Goal: Task Accomplishment & Management: Use online tool/utility

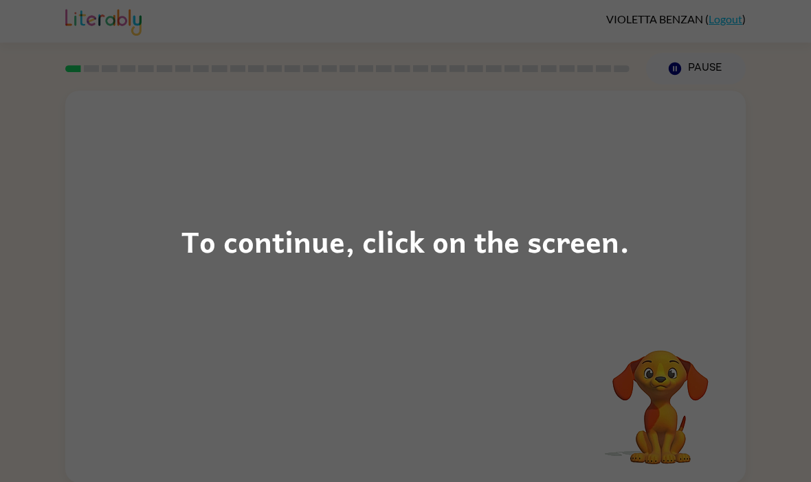
click at [665, 241] on div "To continue, click on the screen." at bounding box center [405, 241] width 811 height 482
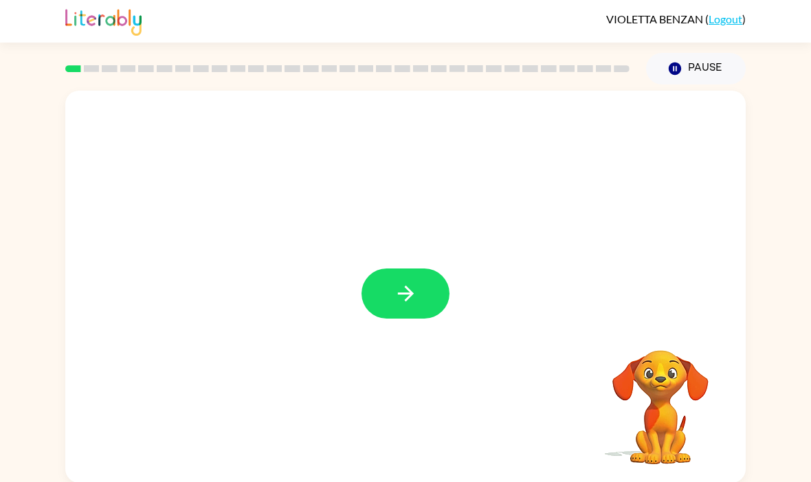
click at [422, 302] on button "button" at bounding box center [405, 294] width 88 height 50
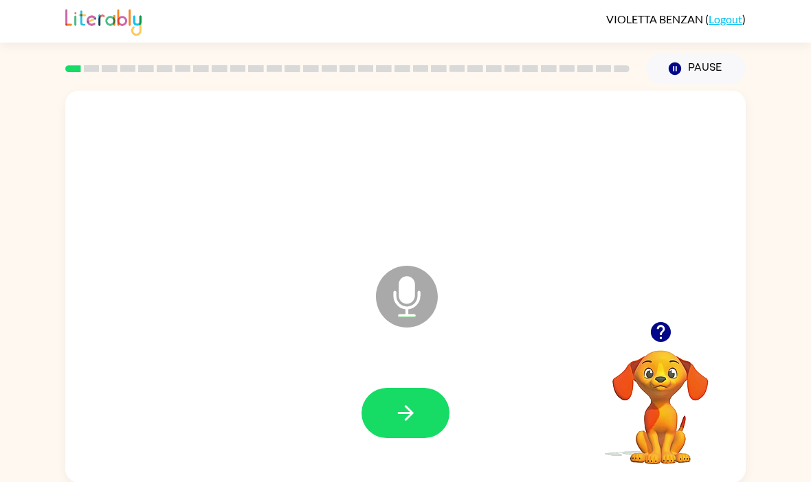
click at [370, 403] on button "button" at bounding box center [405, 413] width 88 height 50
click at [422, 410] on button "button" at bounding box center [405, 413] width 88 height 50
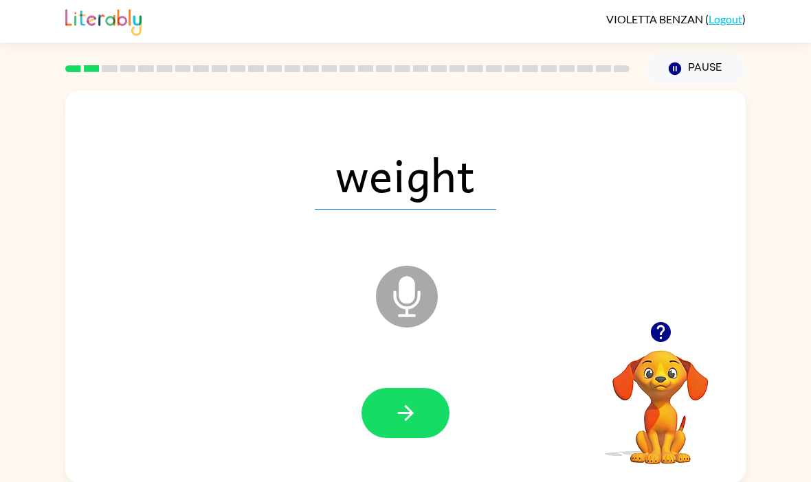
click at [425, 419] on button "button" at bounding box center [405, 413] width 88 height 50
click at [431, 416] on button "button" at bounding box center [405, 413] width 88 height 50
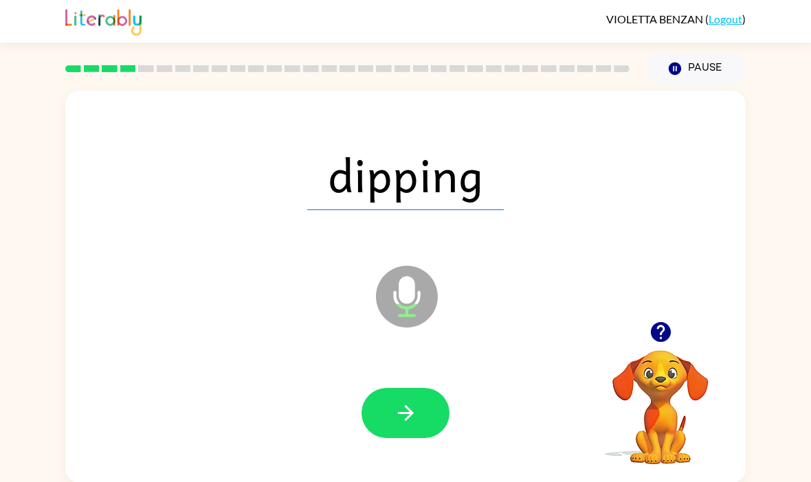
click at [437, 415] on button "button" at bounding box center [405, 413] width 88 height 50
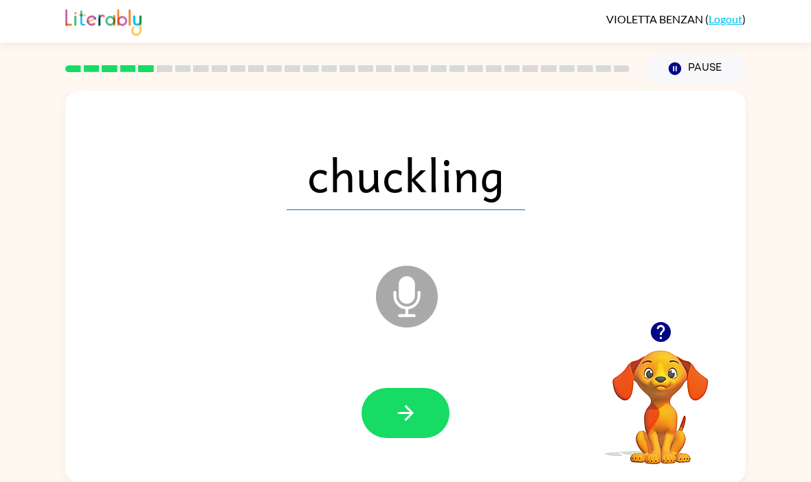
click at [410, 430] on button "button" at bounding box center [405, 413] width 88 height 50
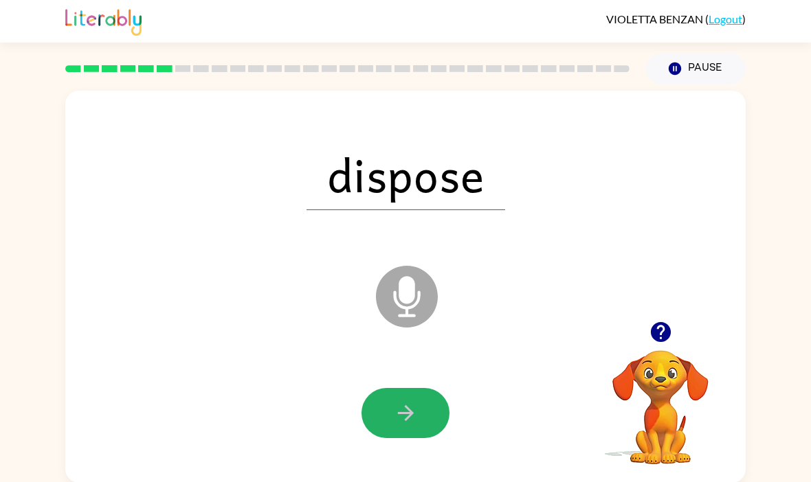
click at [421, 425] on button "button" at bounding box center [405, 413] width 88 height 50
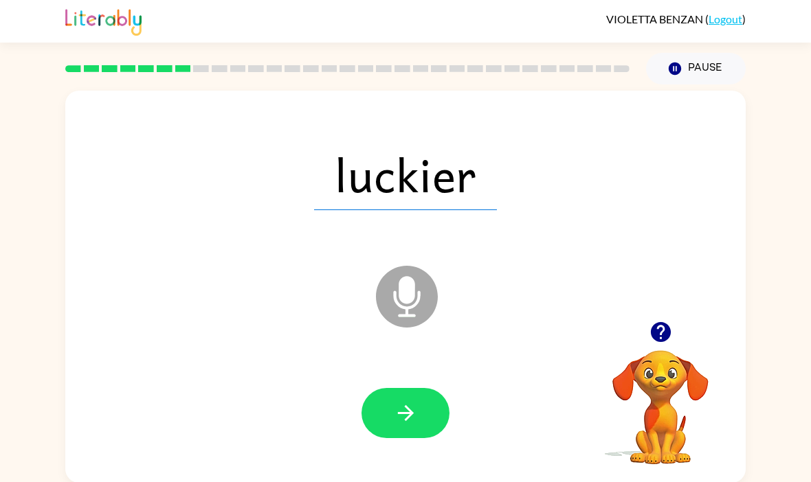
click at [407, 416] on icon "button" at bounding box center [405, 413] width 16 height 16
click at [421, 419] on button "button" at bounding box center [405, 413] width 88 height 50
click at [416, 384] on div at bounding box center [405, 413] width 653 height 113
click at [416, 425] on icon "button" at bounding box center [406, 413] width 24 height 24
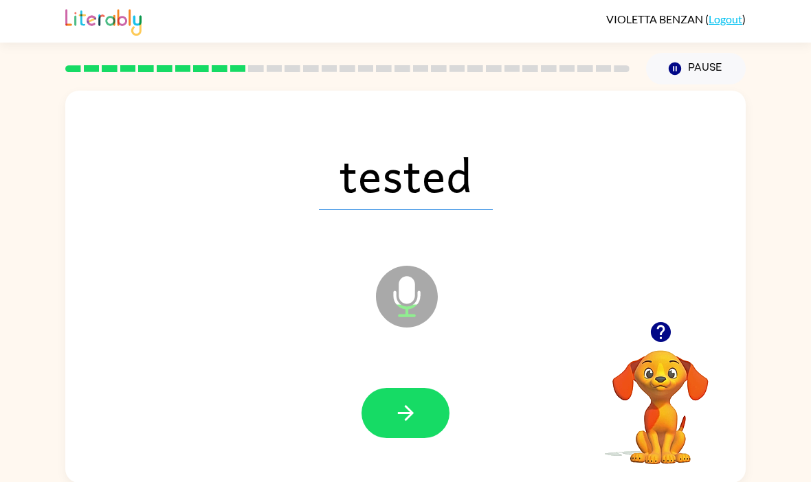
click at [415, 437] on button "button" at bounding box center [405, 413] width 88 height 50
click at [419, 391] on button "button" at bounding box center [405, 413] width 88 height 50
click at [418, 412] on button "button" at bounding box center [405, 413] width 88 height 50
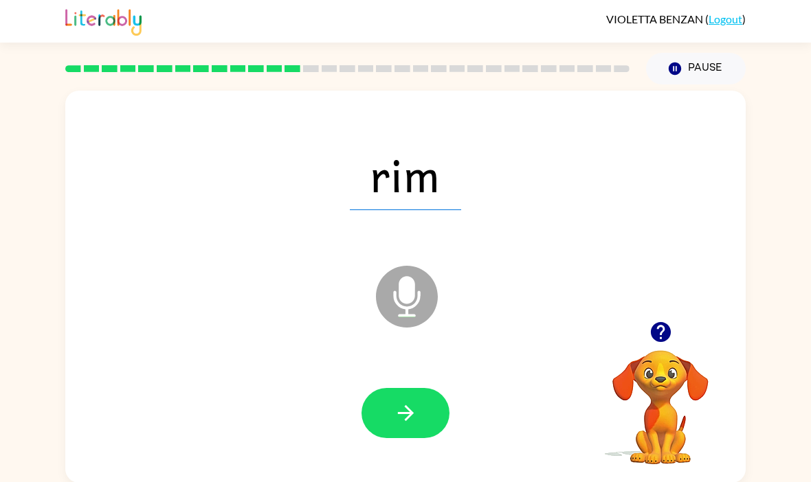
click at [431, 435] on button "button" at bounding box center [405, 413] width 88 height 50
click at [403, 416] on icon "button" at bounding box center [405, 413] width 16 height 16
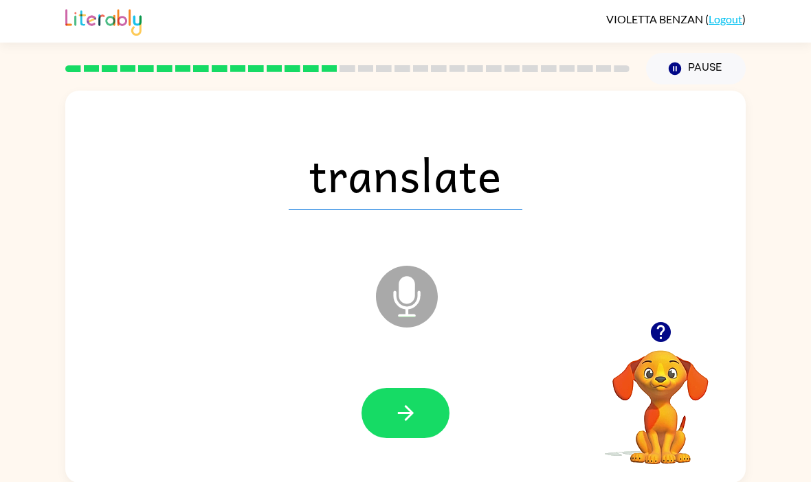
click at [381, 416] on button "button" at bounding box center [405, 413] width 88 height 50
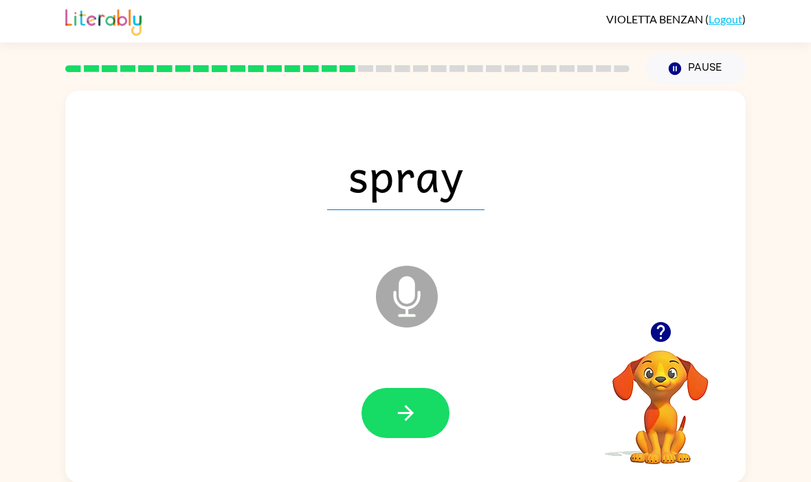
click at [388, 405] on button "button" at bounding box center [405, 413] width 88 height 50
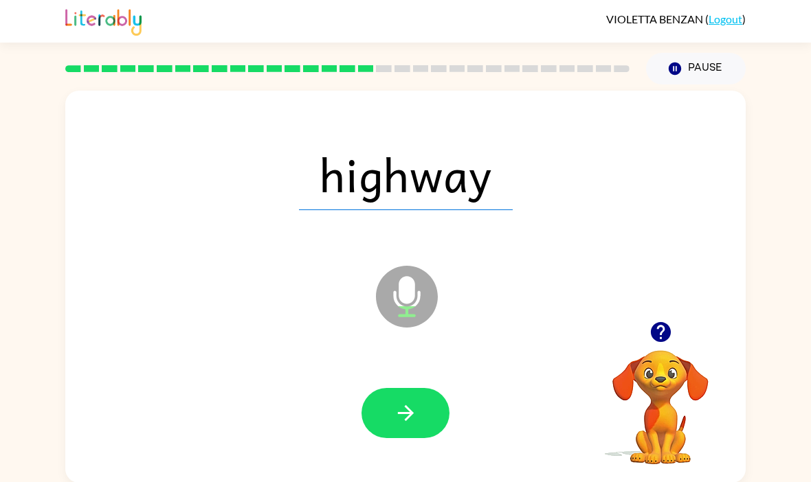
click at [395, 417] on icon "button" at bounding box center [406, 413] width 24 height 24
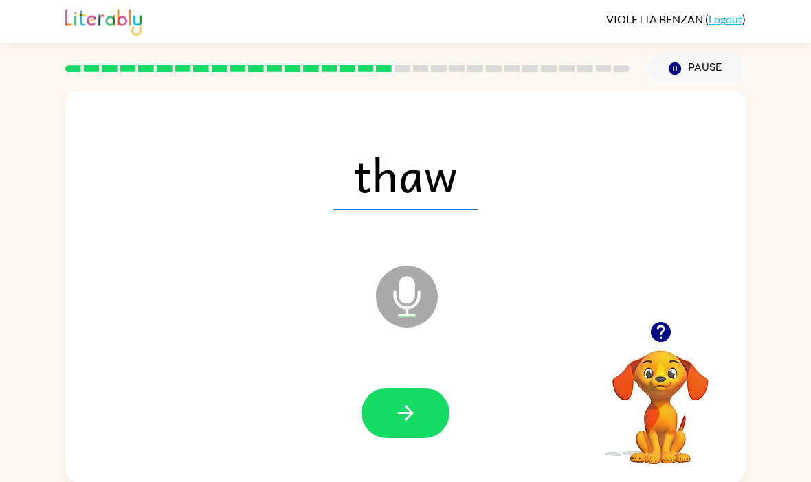
click at [382, 412] on button "button" at bounding box center [405, 413] width 88 height 50
click at [377, 434] on button "button" at bounding box center [405, 413] width 88 height 50
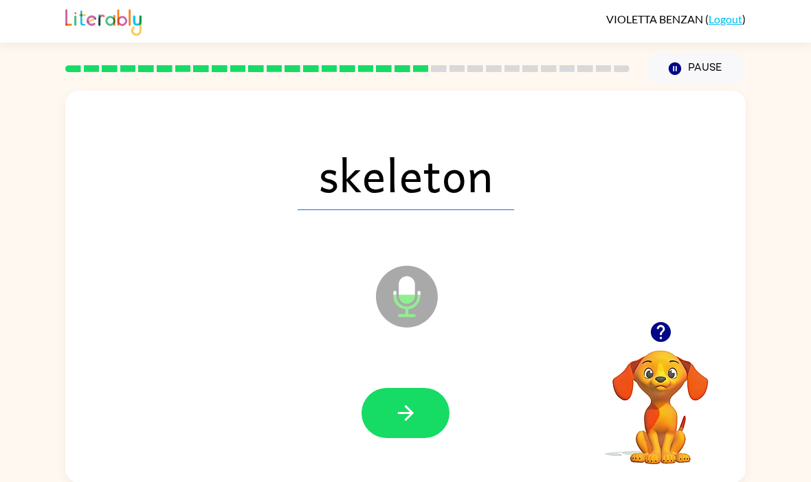
click at [422, 413] on button "button" at bounding box center [405, 413] width 88 height 50
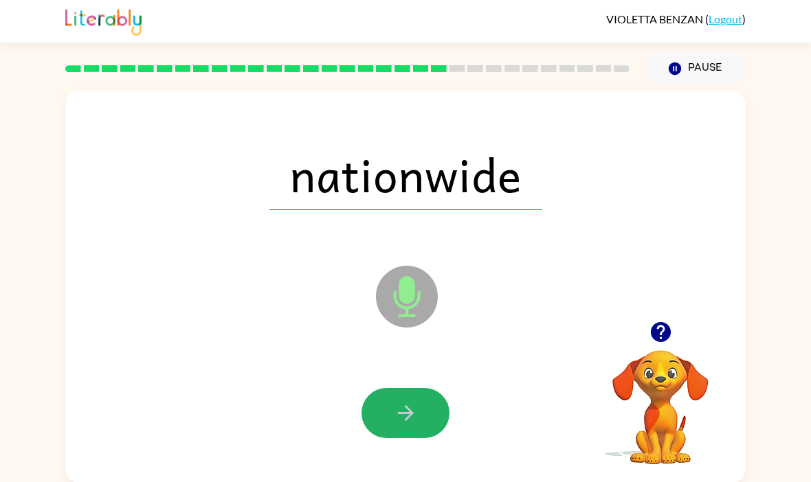
click at [399, 425] on icon "button" at bounding box center [406, 413] width 24 height 24
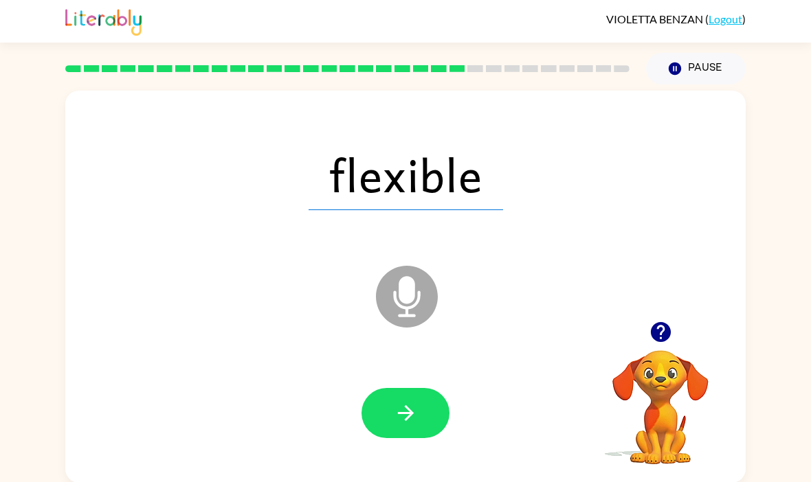
click at [408, 425] on icon "button" at bounding box center [406, 413] width 24 height 24
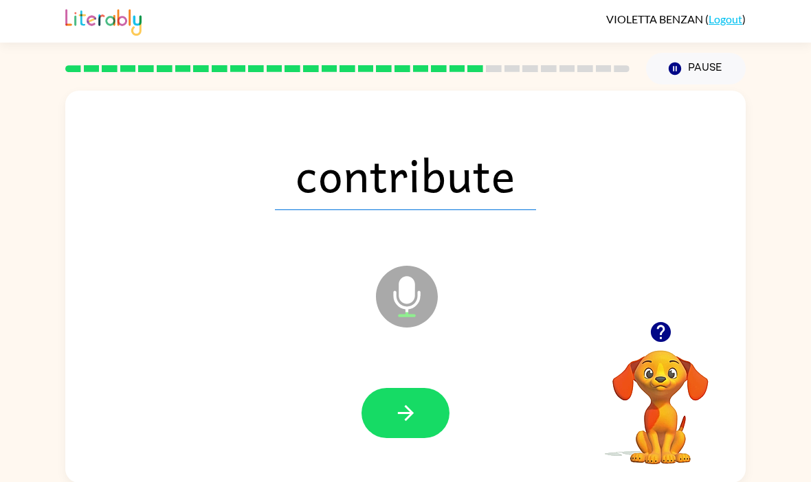
click at [390, 391] on button "button" at bounding box center [405, 413] width 88 height 50
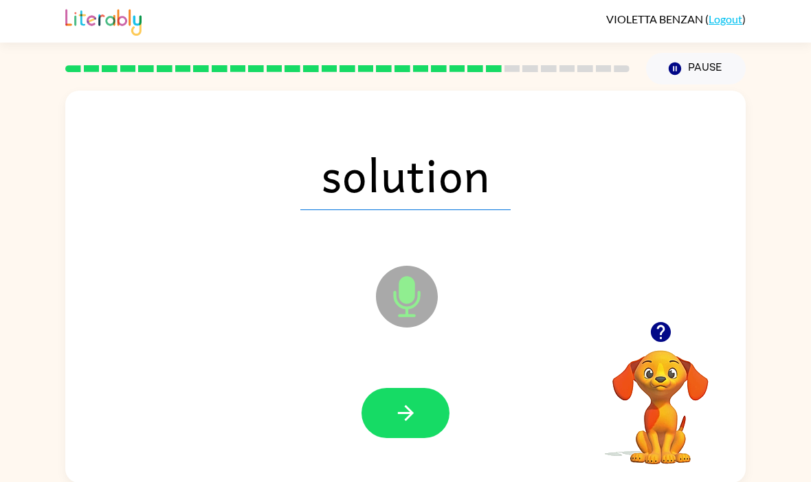
click at [391, 405] on button "button" at bounding box center [405, 413] width 88 height 50
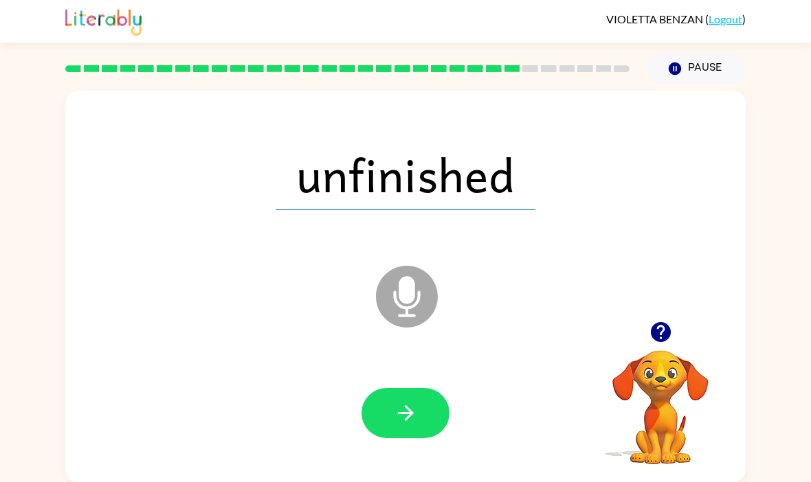
click at [436, 416] on button "button" at bounding box center [405, 413] width 88 height 50
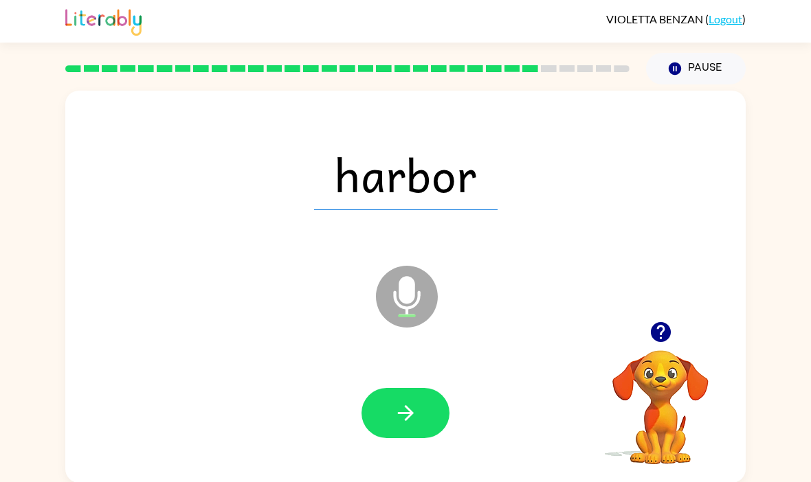
click at [377, 388] on div at bounding box center [405, 413] width 653 height 113
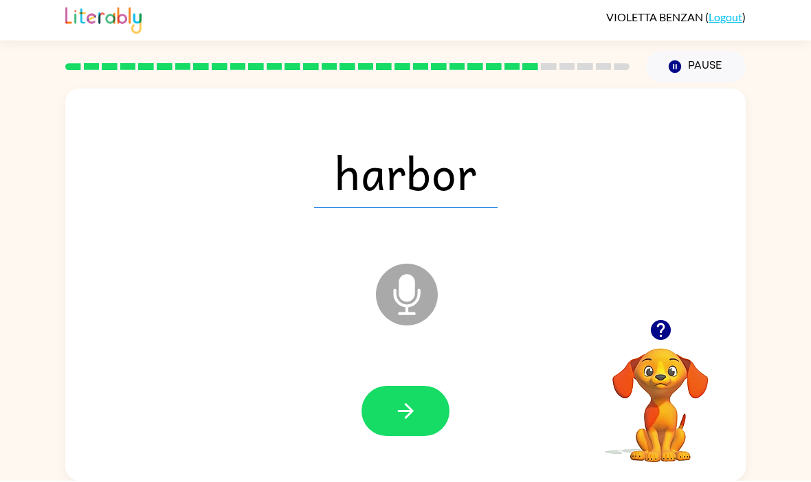
scroll to position [47, 0]
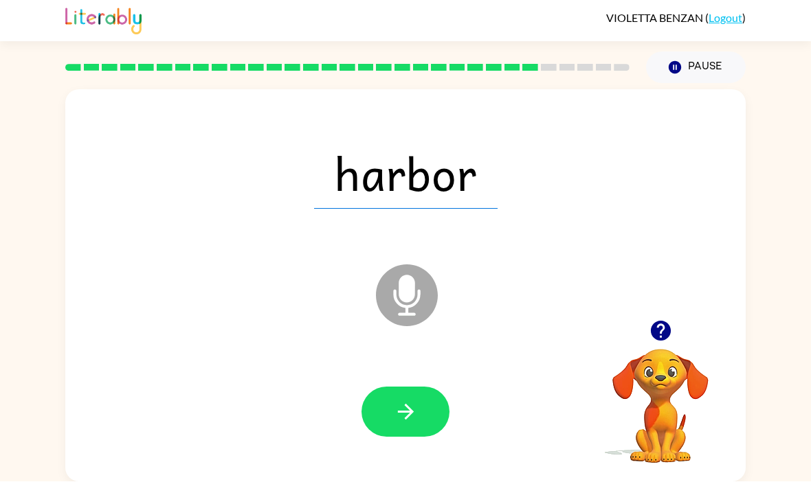
click at [379, 388] on button "button" at bounding box center [405, 413] width 88 height 50
click at [379, 388] on div at bounding box center [405, 413] width 88 height 50
click at [379, 388] on button "button" at bounding box center [405, 413] width 88 height 50
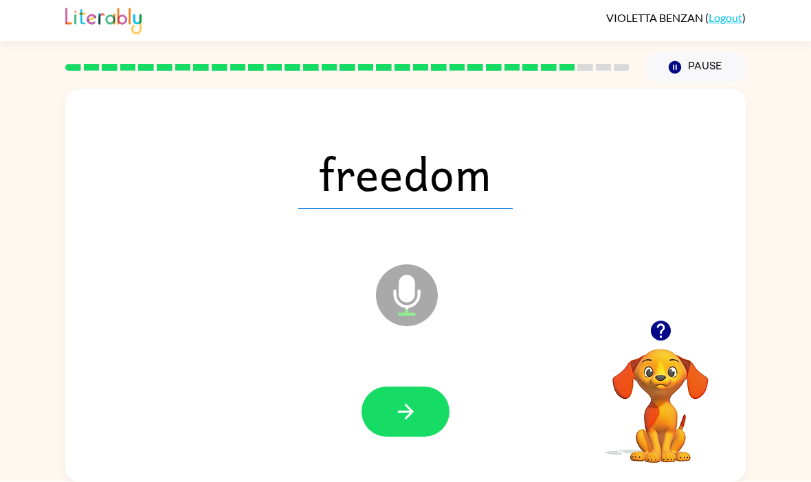
click at [415, 401] on icon "button" at bounding box center [406, 413] width 24 height 24
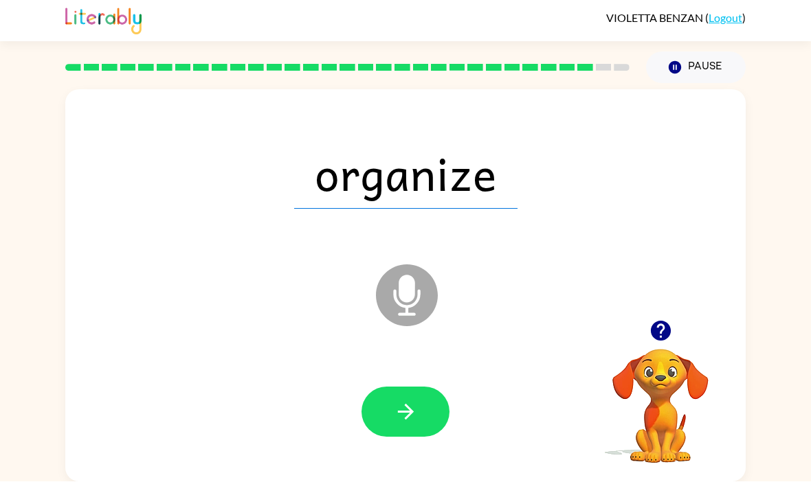
click at [410, 388] on button "button" at bounding box center [405, 413] width 88 height 50
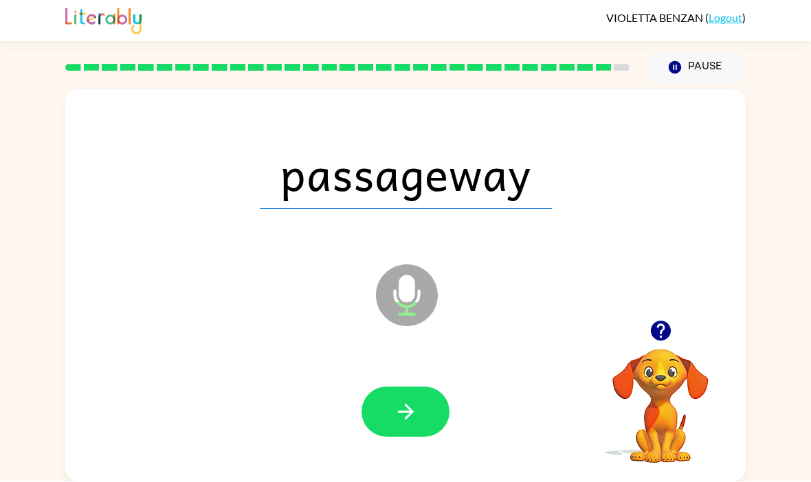
click at [424, 388] on button "button" at bounding box center [405, 413] width 88 height 50
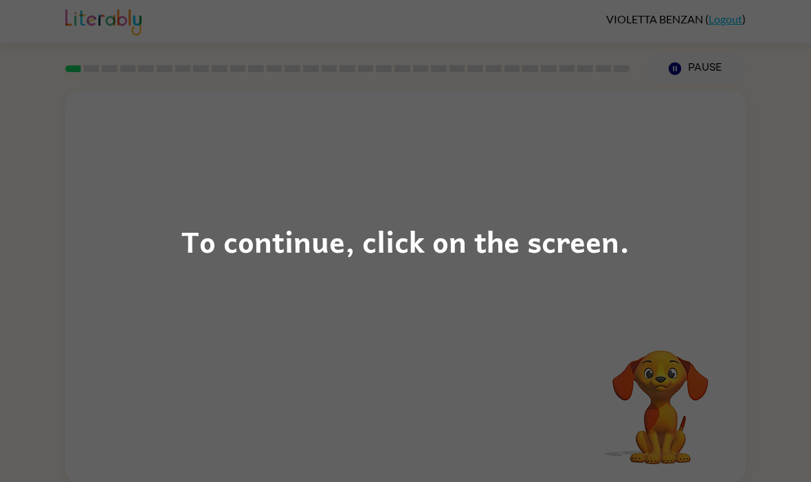
click at [539, 109] on div "To continue, click on the screen." at bounding box center [405, 241] width 811 height 482
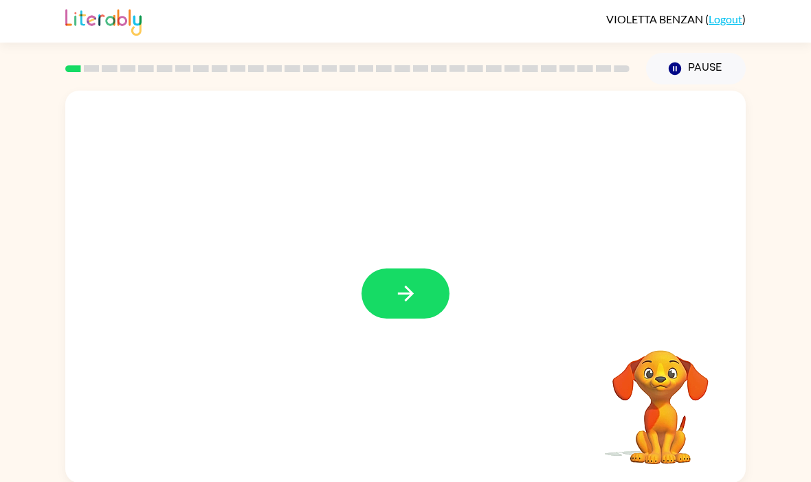
click at [433, 313] on button "button" at bounding box center [405, 294] width 88 height 50
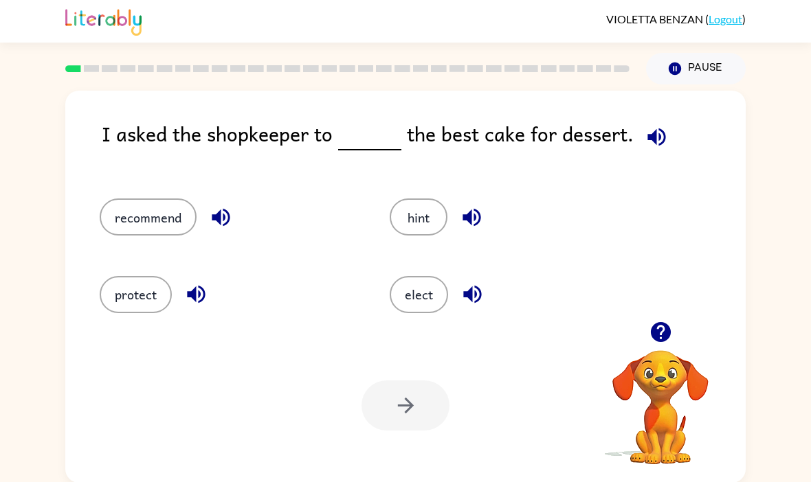
click at [665, 137] on button "button" at bounding box center [656, 137] width 35 height 35
click at [654, 142] on icon "button" at bounding box center [657, 137] width 24 height 24
click at [215, 215] on icon "button" at bounding box center [221, 217] width 24 height 24
click at [225, 212] on icon "button" at bounding box center [221, 218] width 18 height 18
click at [207, 298] on icon "button" at bounding box center [196, 294] width 24 height 24
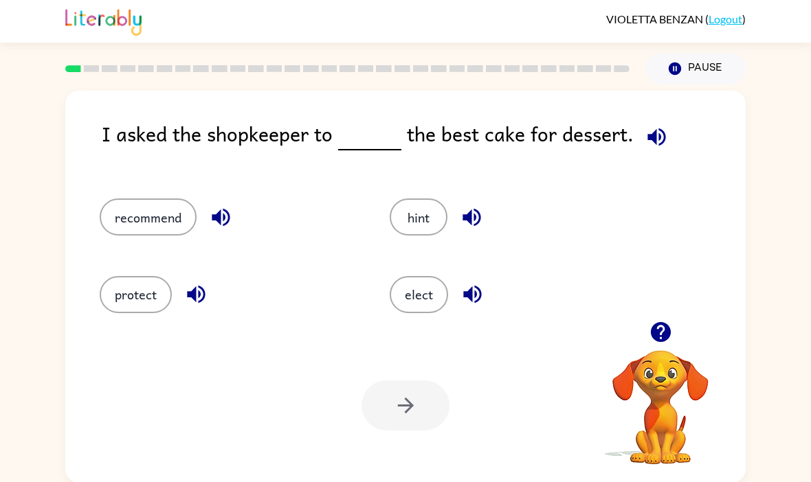
click at [168, 221] on button "recommend" at bounding box center [148, 217] width 97 height 37
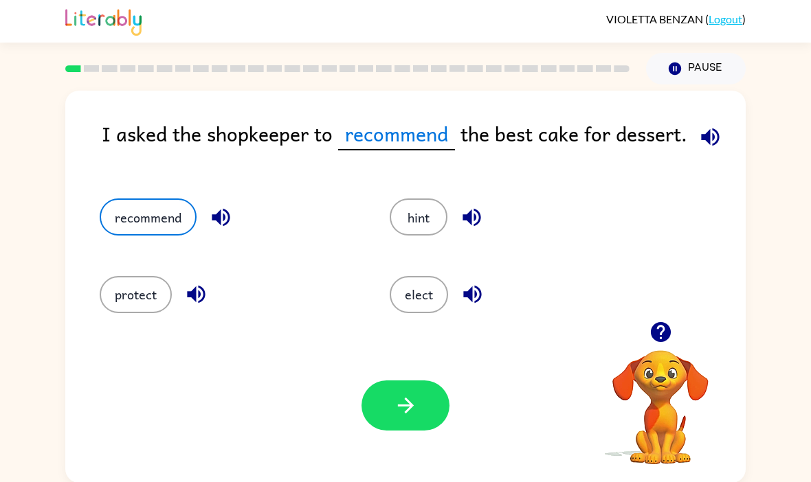
click at [431, 416] on button "button" at bounding box center [405, 406] width 88 height 50
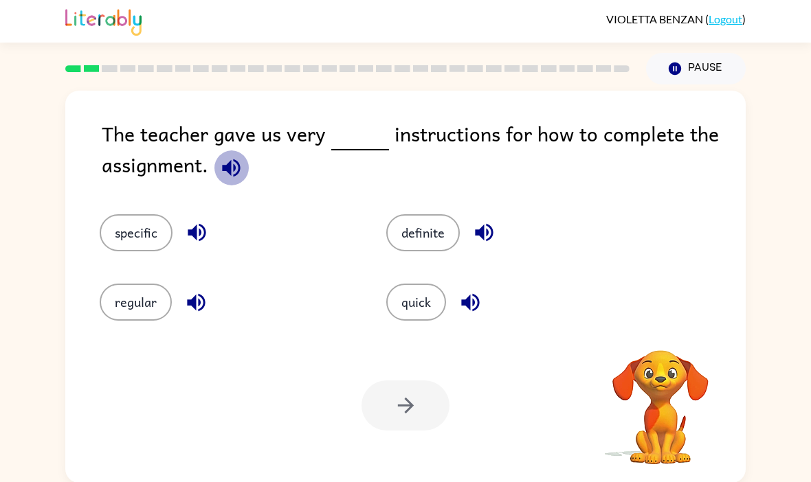
click at [242, 177] on icon "button" at bounding box center [231, 168] width 24 height 24
click at [190, 239] on icon "button" at bounding box center [197, 233] width 24 height 24
click at [122, 238] on button "specific" at bounding box center [136, 232] width 73 height 37
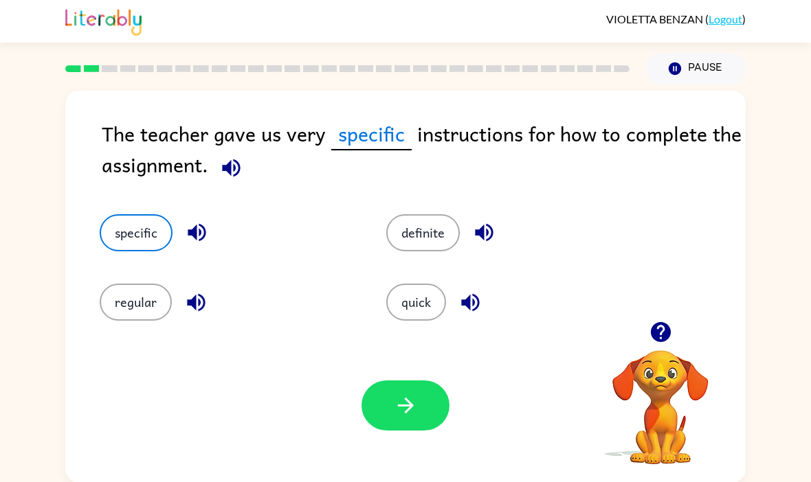
click at [417, 416] on icon "button" at bounding box center [406, 406] width 24 height 24
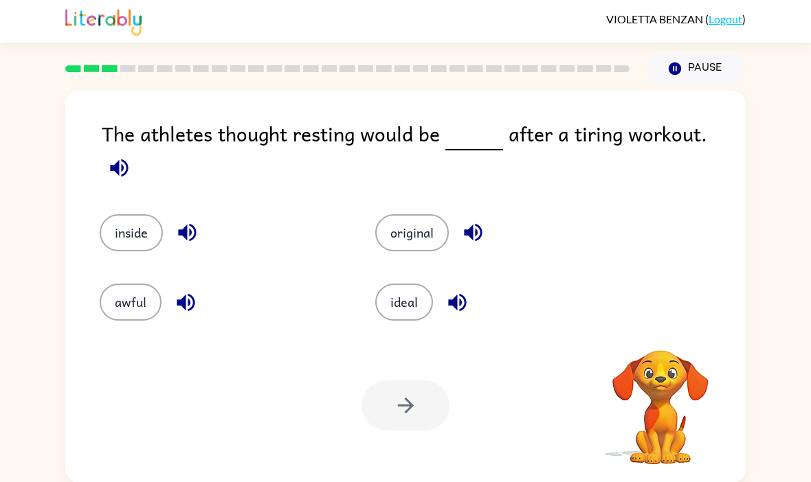
click at [137, 149] on span at bounding box center [119, 164] width 35 height 31
click at [128, 159] on icon "button" at bounding box center [119, 168] width 18 height 18
click at [131, 156] on icon "button" at bounding box center [119, 168] width 24 height 24
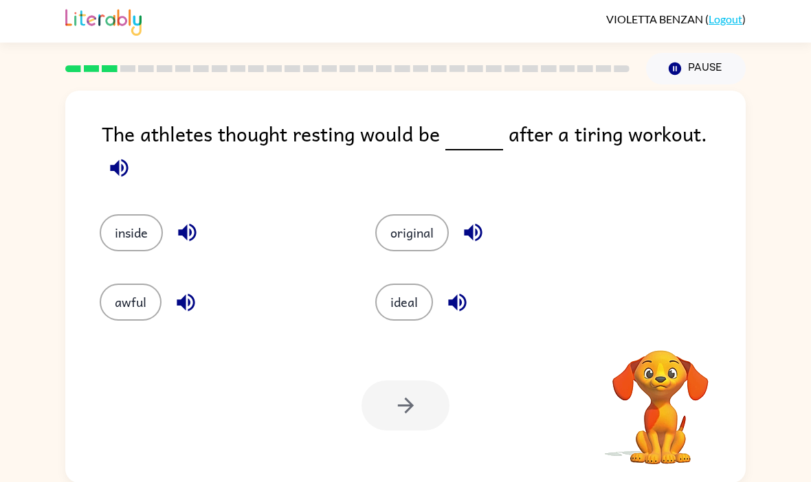
click at [131, 156] on icon "button" at bounding box center [119, 168] width 24 height 24
click at [489, 220] on button "button" at bounding box center [473, 232] width 35 height 35
click at [131, 156] on icon "button" at bounding box center [119, 168] width 24 height 24
click at [450, 309] on icon "button" at bounding box center [457, 303] width 24 height 24
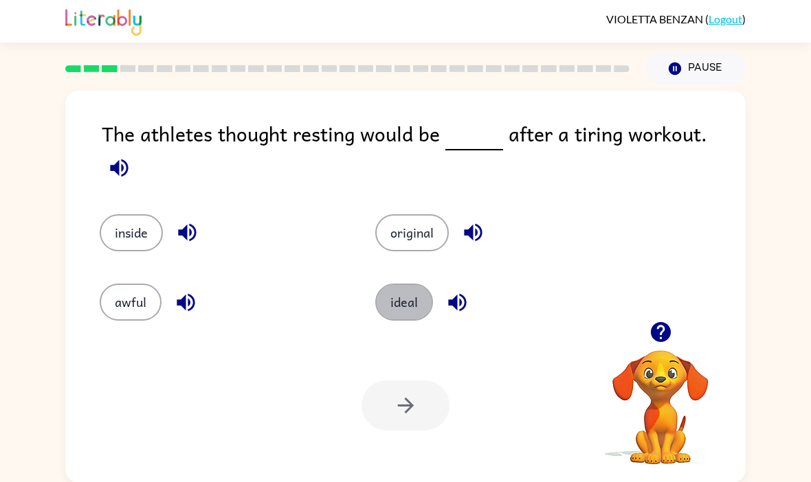
click at [394, 297] on button "ideal" at bounding box center [404, 302] width 58 height 37
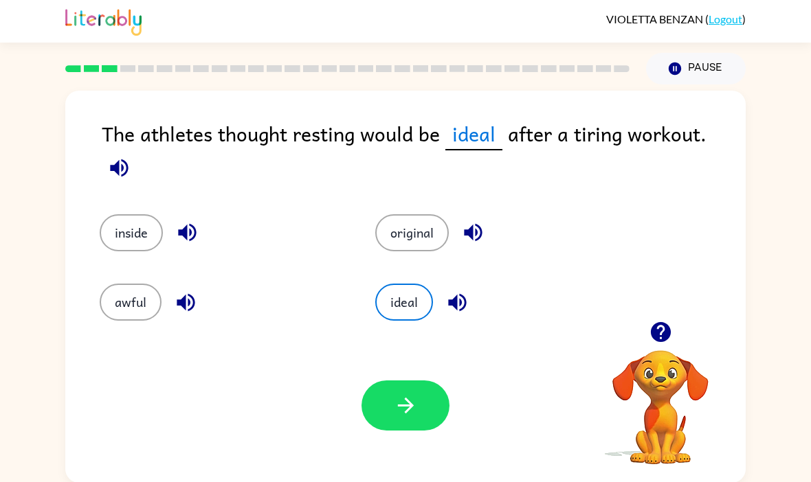
click at [418, 396] on button "button" at bounding box center [405, 406] width 88 height 50
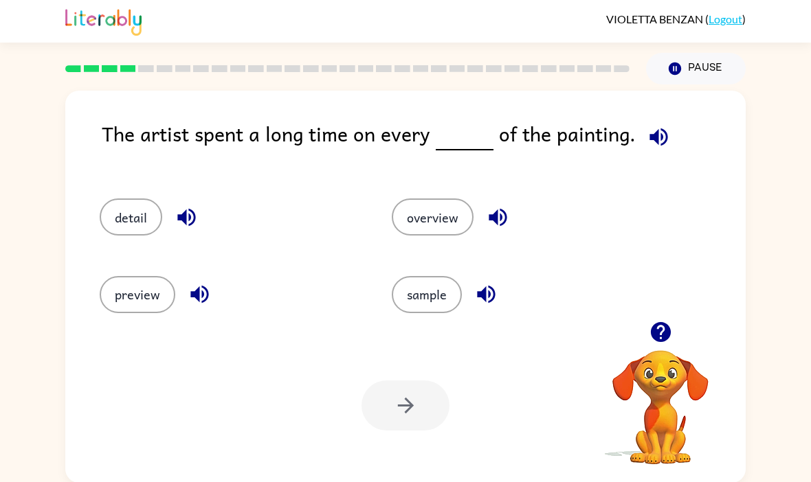
click at [654, 149] on icon "button" at bounding box center [659, 137] width 24 height 24
click at [186, 216] on icon "button" at bounding box center [186, 218] width 18 height 18
click at [131, 223] on button "detail" at bounding box center [131, 217] width 63 height 37
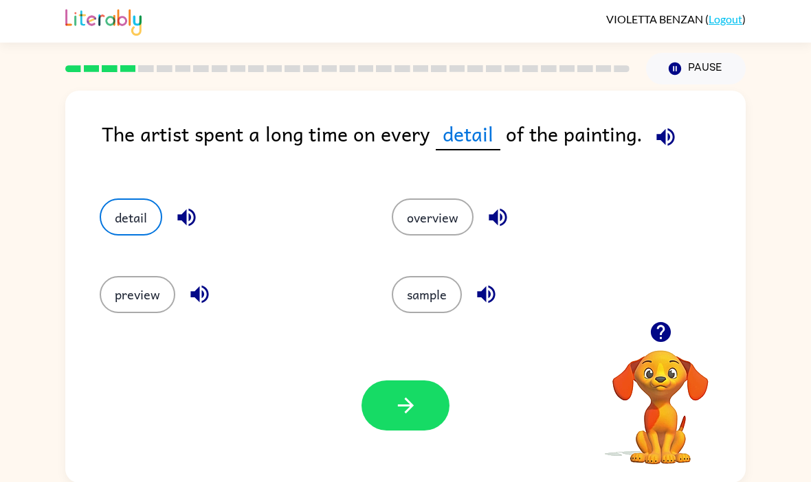
click at [340, 412] on div "Your browser must support playing .mp4 files to use Literably. Please try using…" at bounding box center [405, 405] width 680 height 155
click at [385, 396] on button "button" at bounding box center [405, 406] width 88 height 50
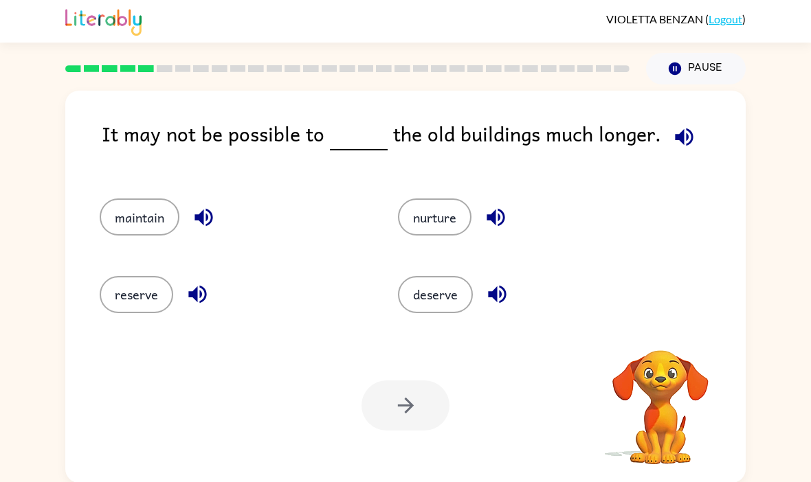
click at [680, 126] on icon "button" at bounding box center [684, 137] width 24 height 24
click at [700, 134] on div "It may not be possible to the old buildings much longer." at bounding box center [424, 144] width 644 height 53
click at [149, 230] on button "maintain" at bounding box center [140, 217] width 80 height 37
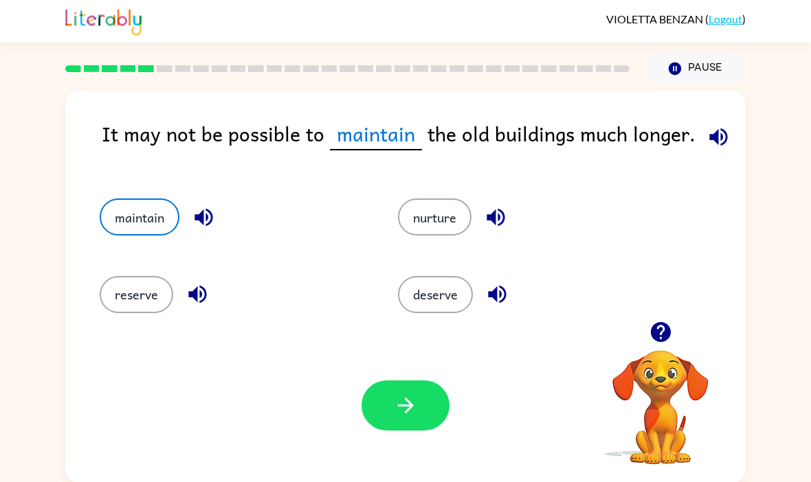
click at [201, 216] on icon "button" at bounding box center [203, 218] width 18 height 18
click at [189, 292] on icon "button" at bounding box center [198, 294] width 24 height 24
click at [501, 312] on button "button" at bounding box center [497, 294] width 35 height 35
click at [505, 213] on icon "button" at bounding box center [496, 217] width 24 height 24
click at [432, 410] on button "button" at bounding box center [405, 406] width 88 height 50
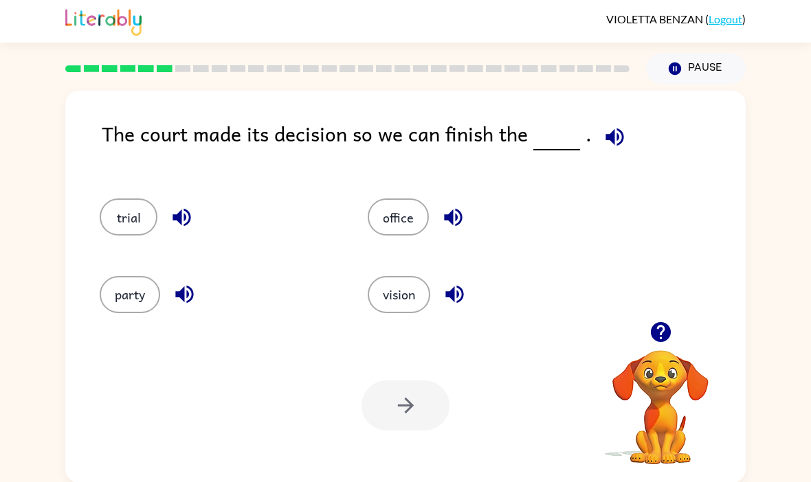
click at [618, 138] on icon "button" at bounding box center [614, 137] width 18 height 18
click at [384, 234] on button "office" at bounding box center [398, 217] width 61 height 37
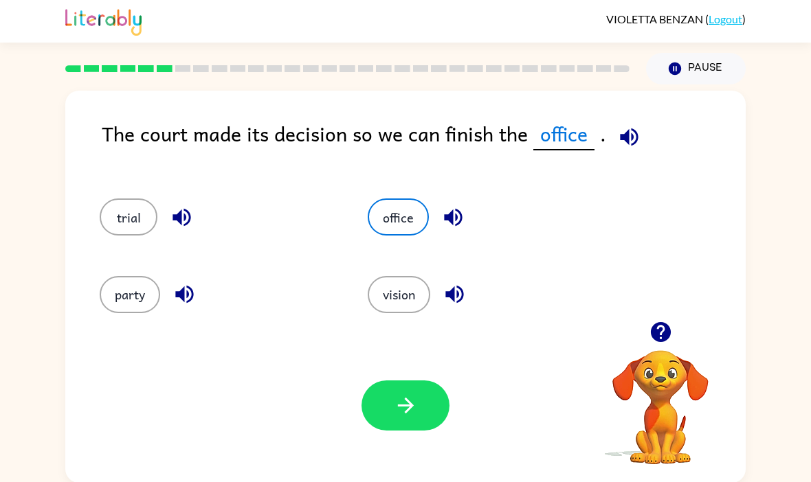
click at [396, 416] on icon "button" at bounding box center [406, 406] width 24 height 24
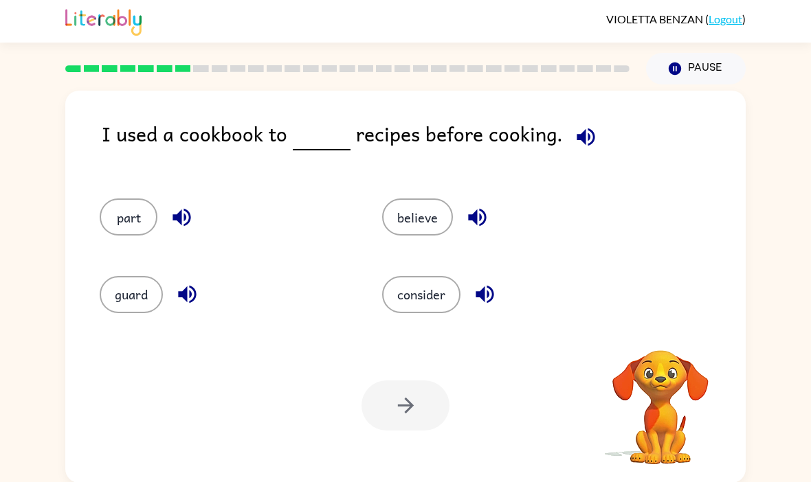
click at [609, 139] on div "I used a cookbook to recipes before cooking." at bounding box center [424, 144] width 644 height 53
click at [582, 148] on icon "button" at bounding box center [586, 137] width 24 height 24
click at [579, 143] on icon "button" at bounding box center [586, 137] width 18 height 18
click at [577, 128] on icon "button" at bounding box center [586, 137] width 24 height 24
click at [576, 128] on icon "button" at bounding box center [586, 137] width 24 height 24
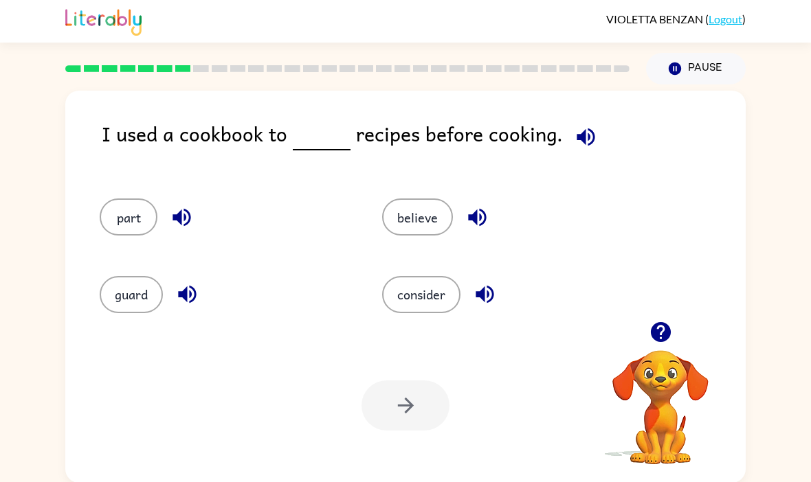
click at [659, 342] on icon "button" at bounding box center [660, 332] width 20 height 20
click at [574, 149] on icon "button" at bounding box center [586, 137] width 24 height 24
click at [588, 133] on icon "button" at bounding box center [586, 137] width 24 height 24
click at [163, 300] on button "guard" at bounding box center [131, 294] width 63 height 37
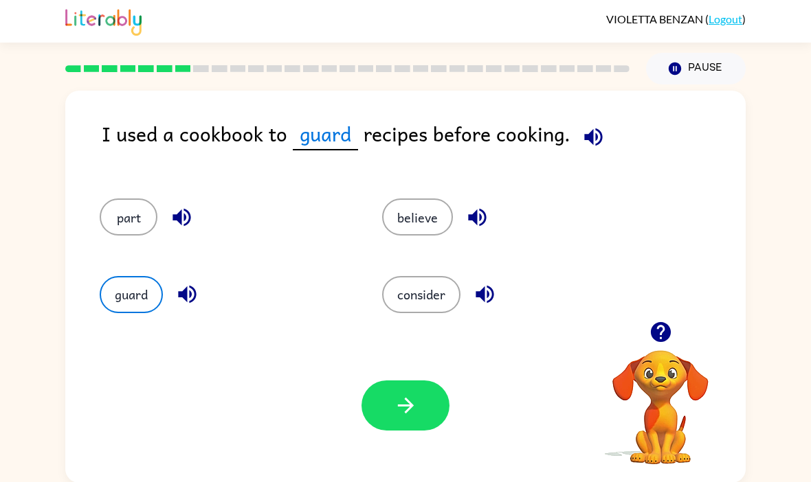
click at [180, 317] on div "guard" at bounding box center [215, 288] width 282 height 77
click at [178, 299] on icon "button" at bounding box center [187, 294] width 24 height 24
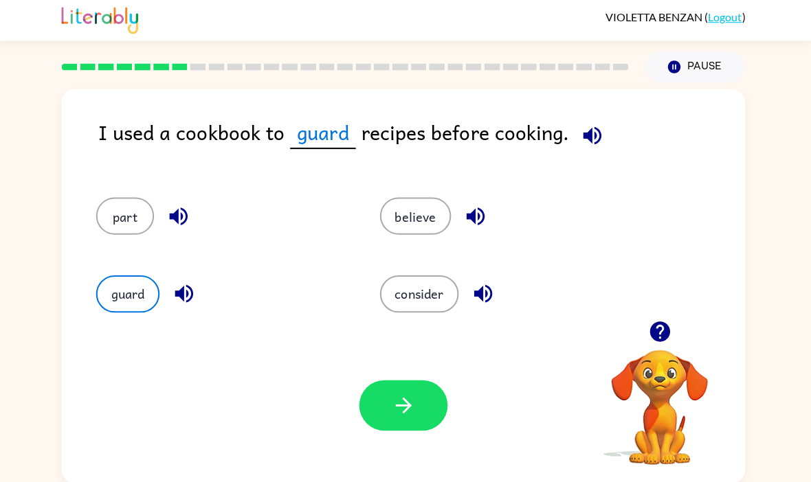
click at [481, 300] on icon "button" at bounding box center [485, 295] width 18 height 18
click at [470, 210] on icon "button" at bounding box center [477, 217] width 24 height 24
click at [441, 232] on button "believe" at bounding box center [417, 217] width 71 height 37
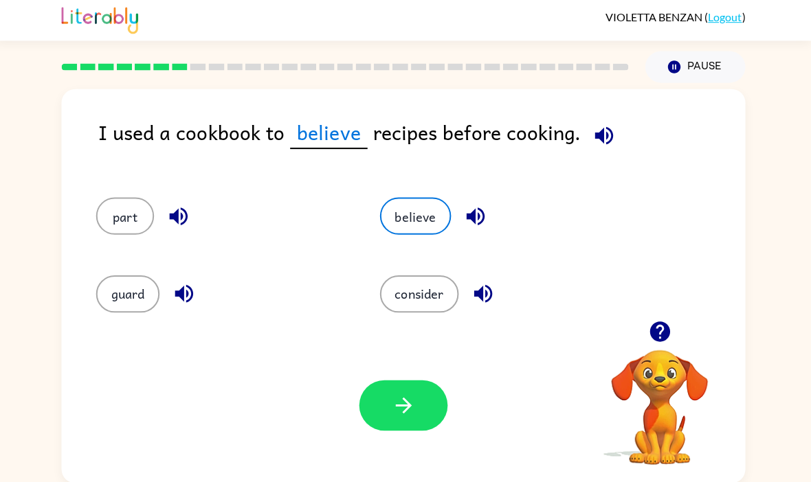
click at [423, 388] on button "button" at bounding box center [405, 406] width 88 height 50
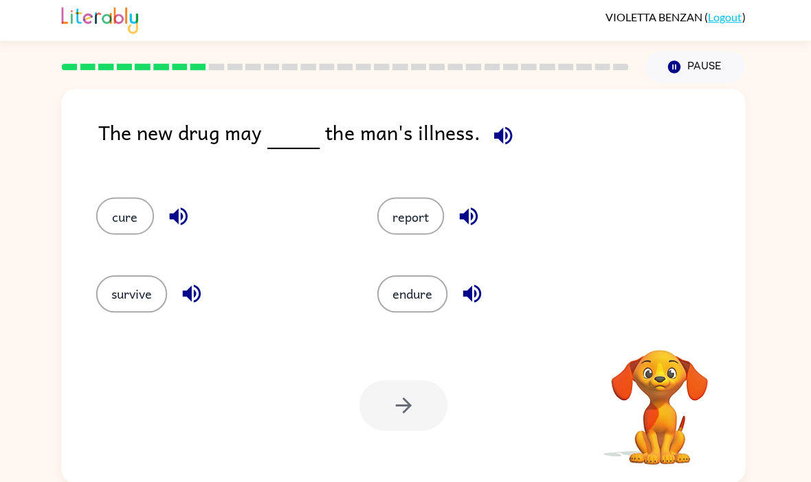
click at [487, 135] on button "button" at bounding box center [504, 137] width 35 height 35
click at [114, 212] on button "cure" at bounding box center [129, 217] width 58 height 37
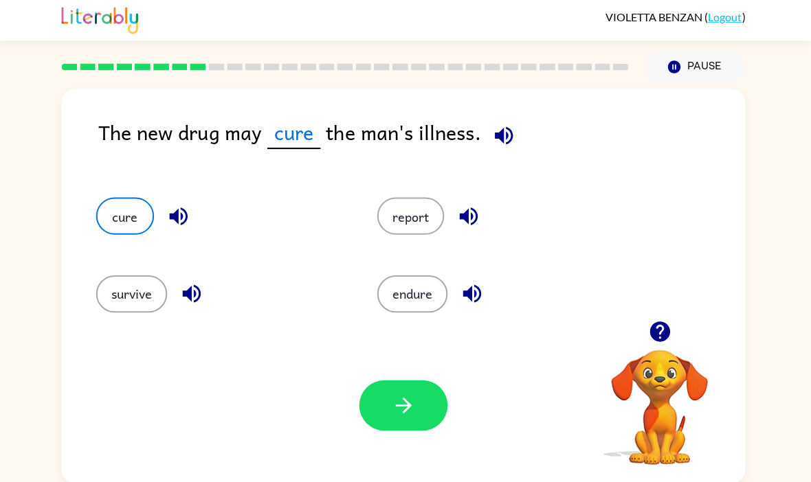
click at [433, 381] on div "Your browser must support playing .mp4 files to use Literably. Please try using…" at bounding box center [405, 405] width 680 height 155
click at [443, 387] on div at bounding box center [405, 406] width 88 height 50
click at [443, 386] on div at bounding box center [405, 406] width 88 height 50
click at [379, 408] on button "button" at bounding box center [405, 406] width 88 height 50
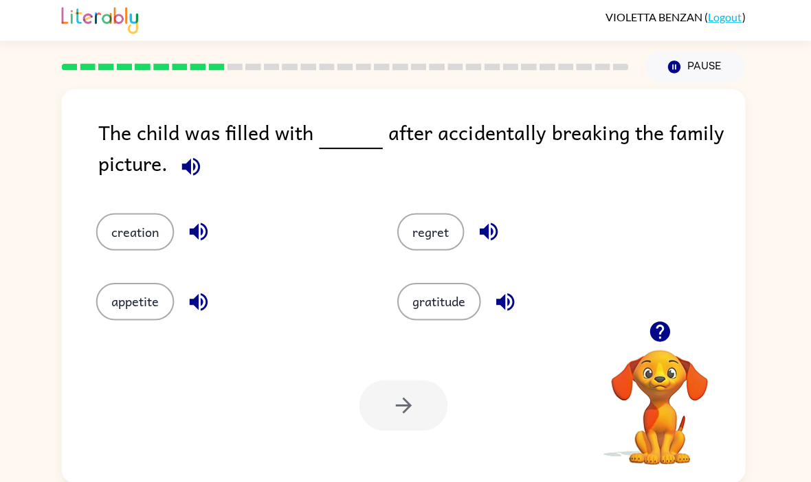
click at [177, 170] on button "button" at bounding box center [194, 168] width 35 height 35
click at [182, 175] on icon "button" at bounding box center [194, 168] width 24 height 24
click at [182, 171] on icon "button" at bounding box center [194, 168] width 24 height 24
click at [661, 332] on icon "button" at bounding box center [660, 332] width 20 height 20
click at [182, 171] on icon "button" at bounding box center [194, 168] width 24 height 24
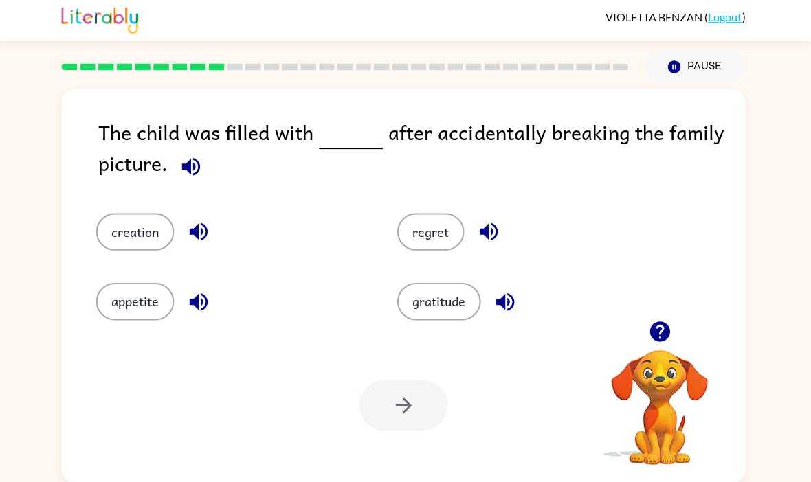
click at [191, 172] on icon "button" at bounding box center [194, 168] width 24 height 24
click at [513, 307] on icon "button" at bounding box center [507, 303] width 24 height 24
click at [186, 316] on div "appetite" at bounding box center [234, 302] width 268 height 37
click at [184, 302] on button "button" at bounding box center [201, 302] width 35 height 35
click at [184, 301] on button "button" at bounding box center [201, 302] width 35 height 35
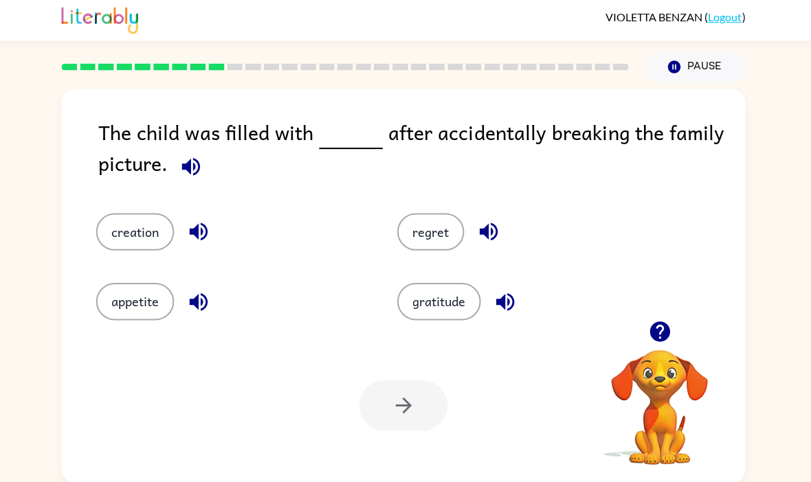
click at [184, 238] on button "button" at bounding box center [201, 232] width 35 height 35
click at [445, 238] on button "regret" at bounding box center [432, 232] width 67 height 37
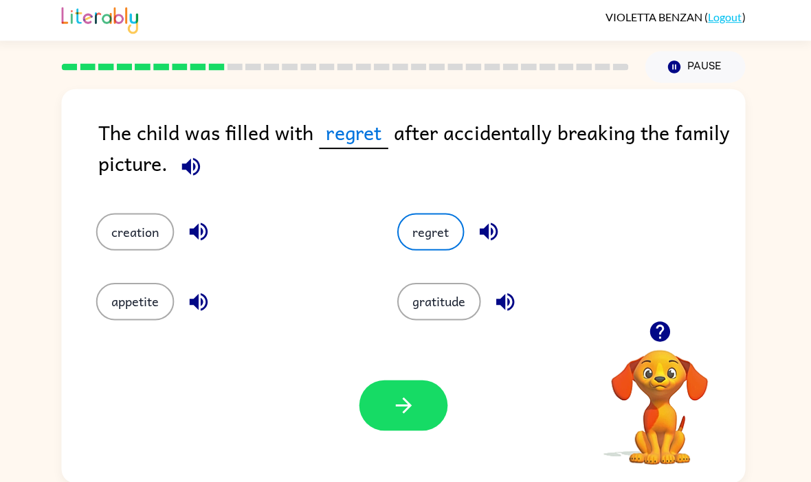
click at [418, 386] on button "button" at bounding box center [405, 406] width 88 height 50
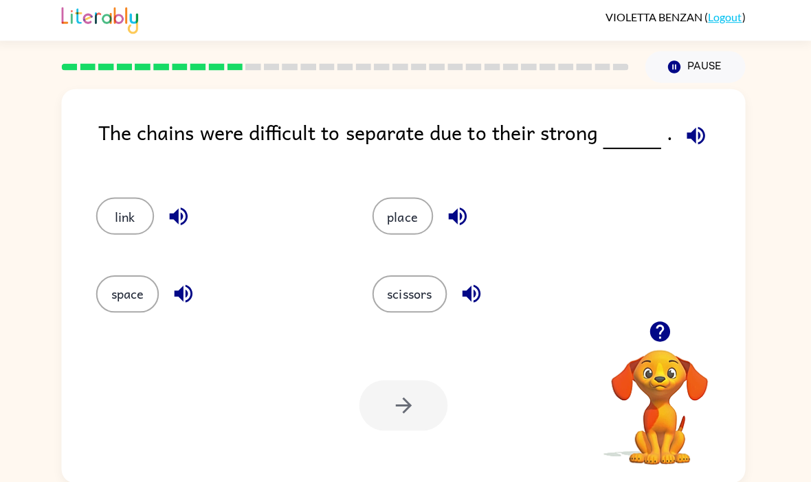
click at [694, 133] on icon "button" at bounding box center [696, 137] width 18 height 18
click at [135, 207] on button "link" at bounding box center [129, 217] width 58 height 37
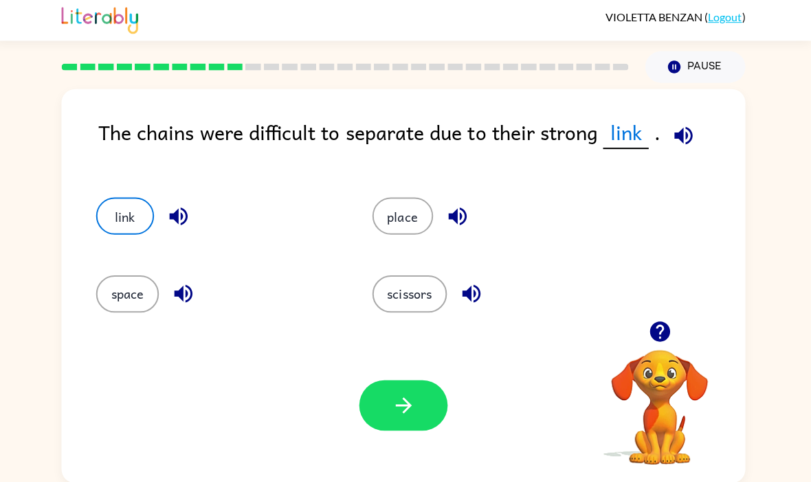
click at [374, 409] on button "button" at bounding box center [405, 406] width 88 height 50
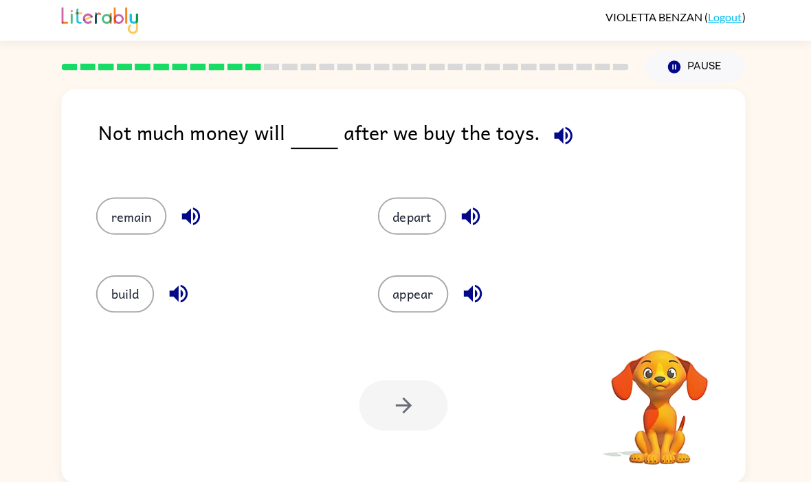
click at [570, 137] on button "button" at bounding box center [564, 137] width 35 height 35
click at [165, 202] on div "remain" at bounding box center [224, 217] width 249 height 37
click at [135, 202] on button "remain" at bounding box center [135, 217] width 70 height 37
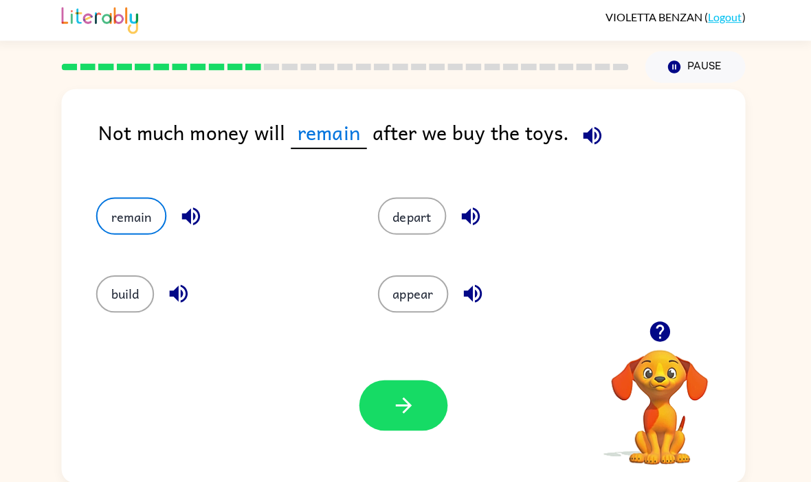
click at [394, 403] on icon "button" at bounding box center [406, 406] width 24 height 24
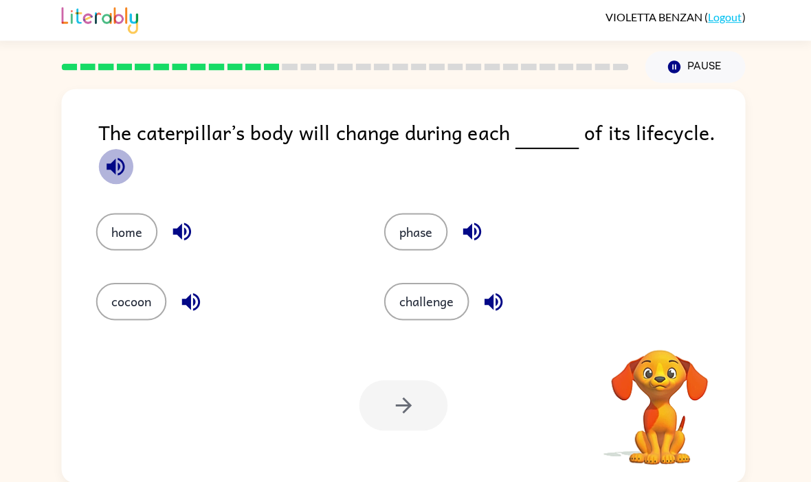
click at [115, 164] on icon "button" at bounding box center [119, 168] width 18 height 18
click at [432, 239] on button "phase" at bounding box center [417, 232] width 63 height 37
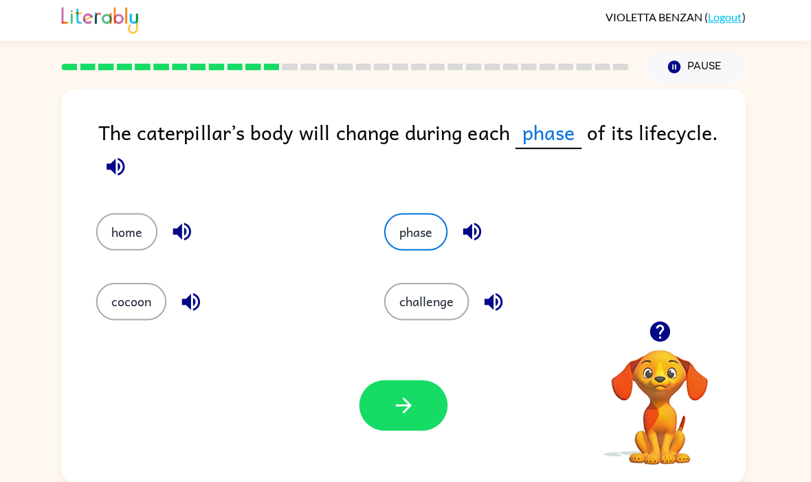
click at [434, 397] on button "button" at bounding box center [405, 406] width 88 height 50
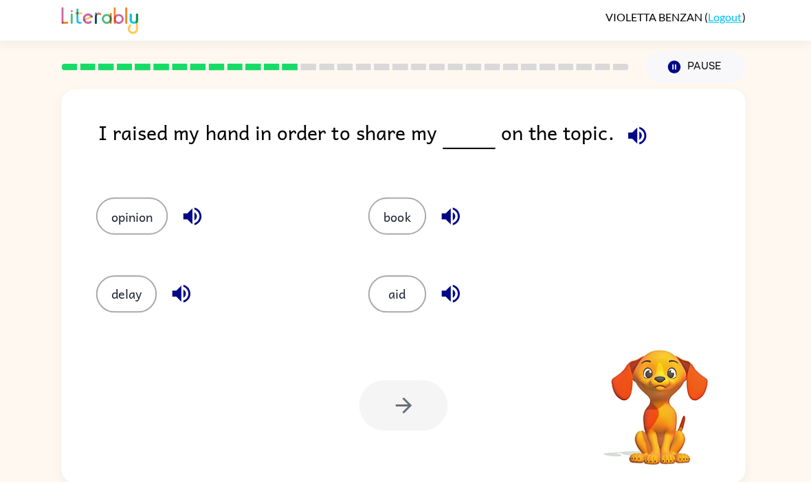
click at [628, 131] on icon "button" at bounding box center [638, 137] width 24 height 24
click at [118, 213] on button "opinion" at bounding box center [135, 217] width 71 height 37
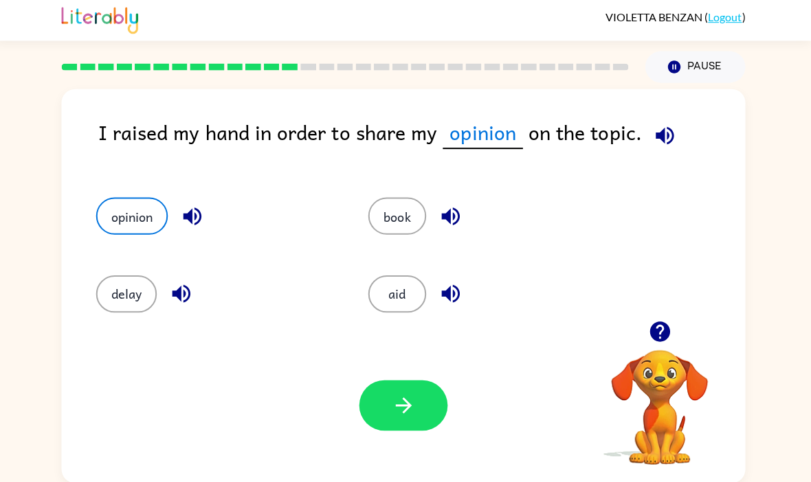
click at [372, 383] on button "button" at bounding box center [405, 406] width 88 height 50
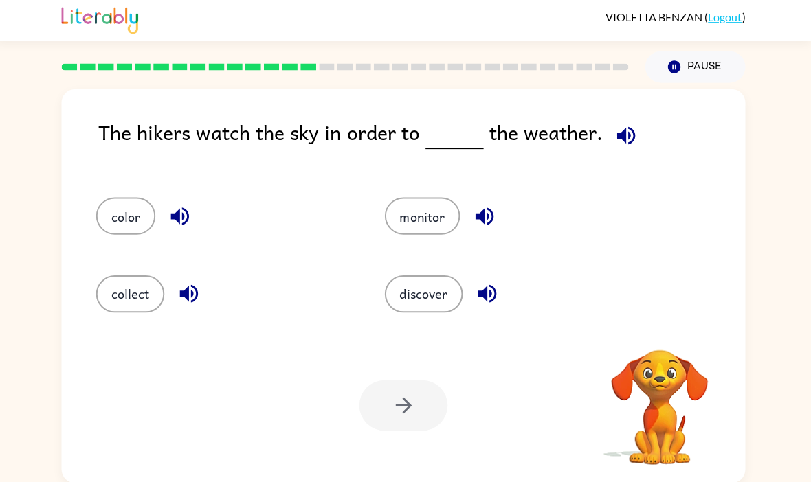
click at [386, 393] on div at bounding box center [405, 406] width 88 height 50
click at [622, 140] on icon "button" at bounding box center [627, 137] width 24 height 24
click at [627, 133] on icon "button" at bounding box center [627, 137] width 24 height 24
click at [412, 313] on button "discover" at bounding box center [426, 294] width 78 height 37
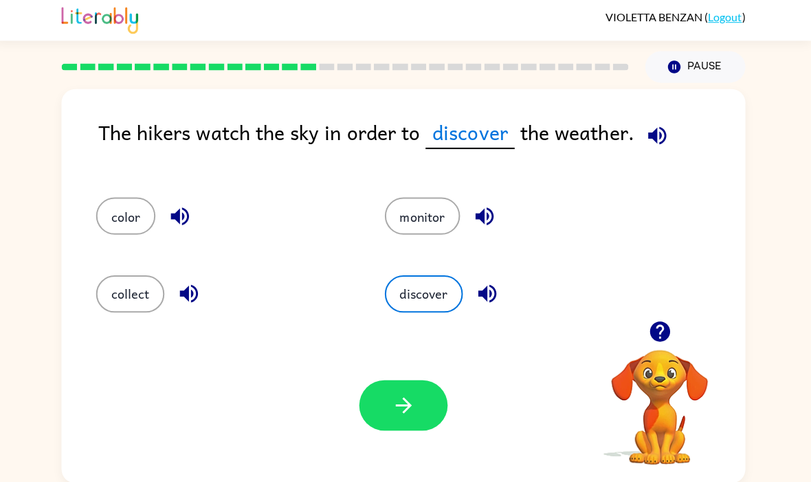
click at [435, 408] on button "button" at bounding box center [405, 406] width 88 height 50
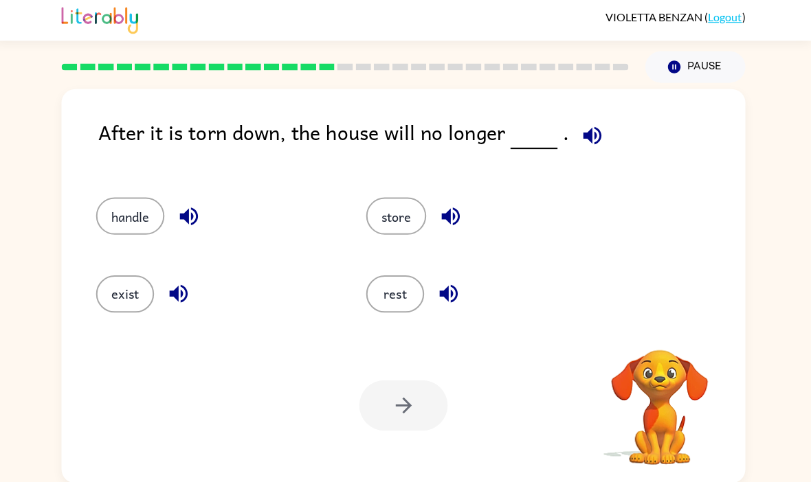
click at [392, 404] on div at bounding box center [405, 406] width 88 height 50
click at [340, 422] on div "Your browser must support playing .mp4 files to use Literably. Please try using…" at bounding box center [405, 405] width 680 height 155
click at [595, 137] on icon "button" at bounding box center [593, 137] width 24 height 24
click at [601, 164] on div "After it is torn down, the house will no longer ." at bounding box center [424, 144] width 644 height 53
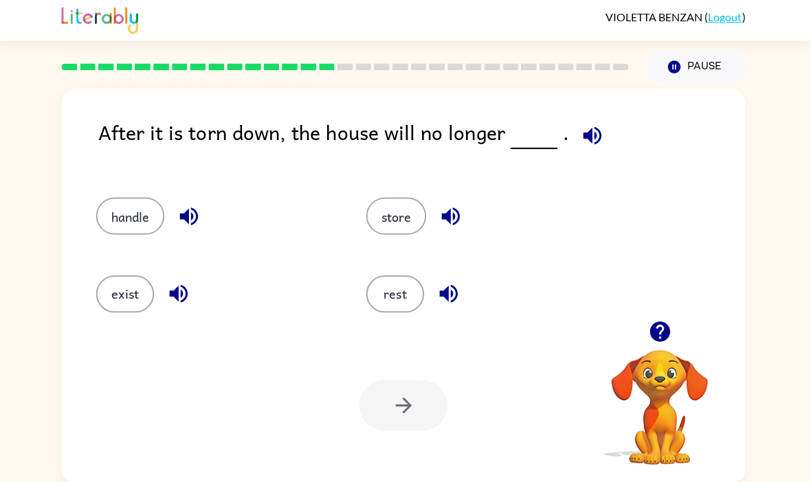
click at [584, 131] on icon "button" at bounding box center [593, 137] width 18 height 18
click at [135, 297] on button "exist" at bounding box center [129, 294] width 58 height 37
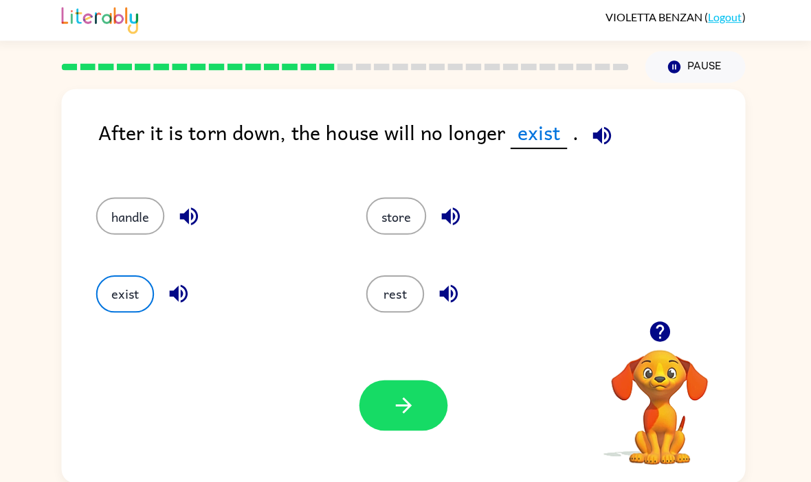
click at [421, 394] on button "button" at bounding box center [405, 406] width 88 height 50
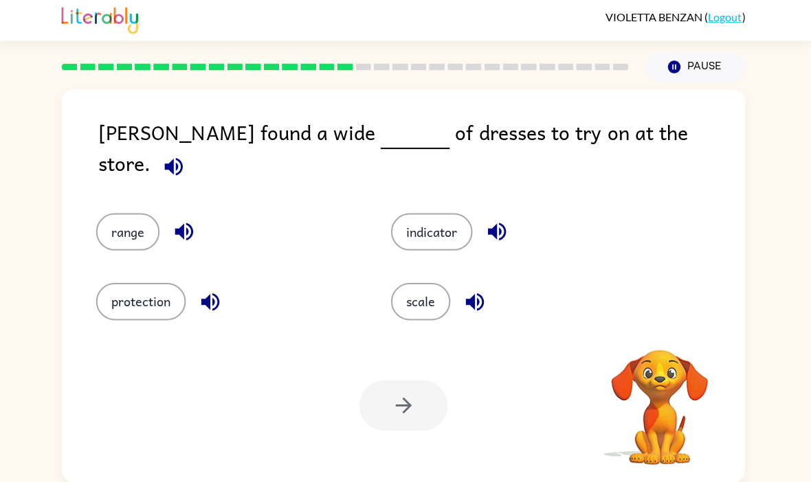
click at [189, 156] on icon "button" at bounding box center [177, 168] width 24 height 24
click at [143, 214] on button "range" at bounding box center [131, 232] width 63 height 37
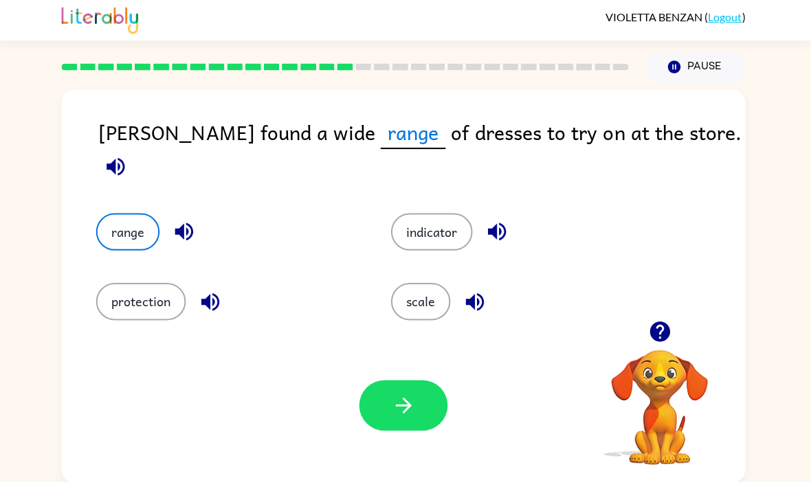
click at [379, 401] on button "button" at bounding box center [405, 406] width 88 height 50
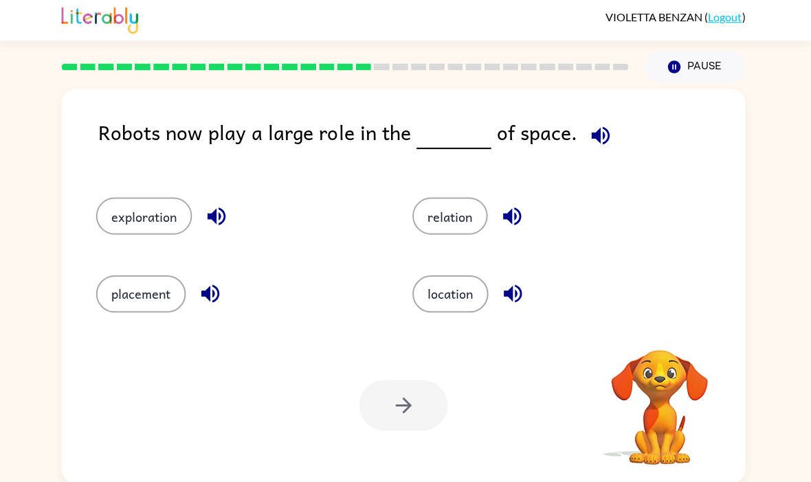
click at [601, 141] on button "button" at bounding box center [601, 137] width 35 height 35
click at [473, 209] on button "relation" at bounding box center [451, 217] width 75 height 37
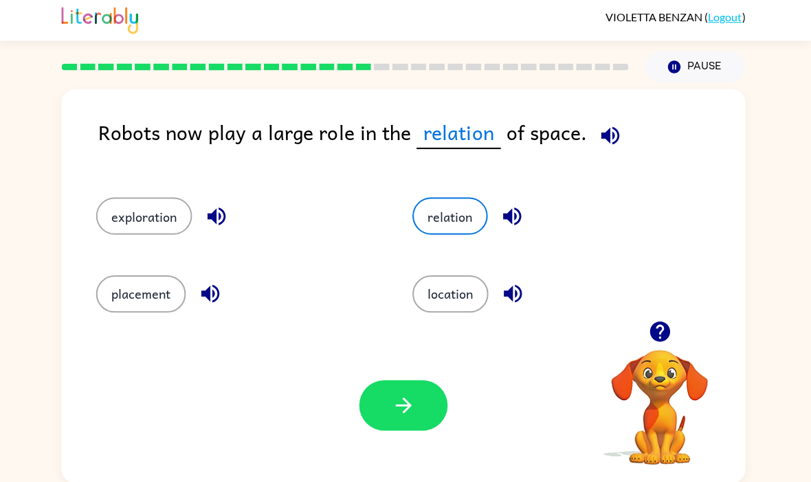
click at [407, 381] on button "button" at bounding box center [405, 406] width 88 height 50
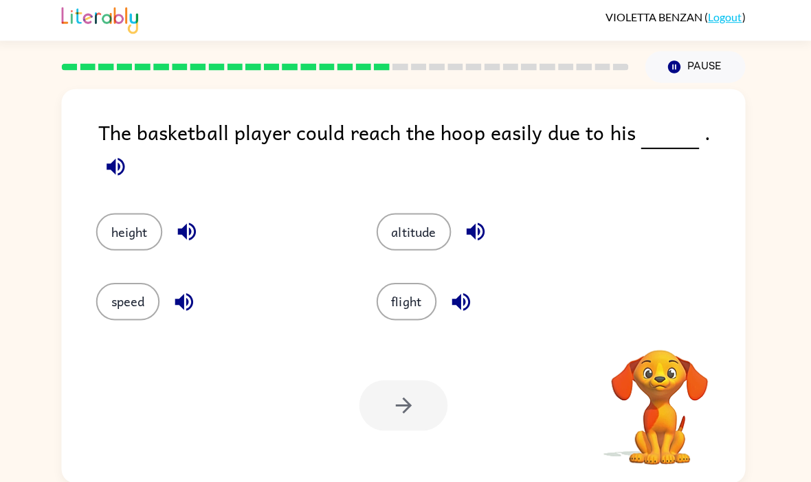
click at [131, 156] on icon "button" at bounding box center [119, 168] width 24 height 24
click at [156, 217] on button "height" at bounding box center [133, 232] width 66 height 37
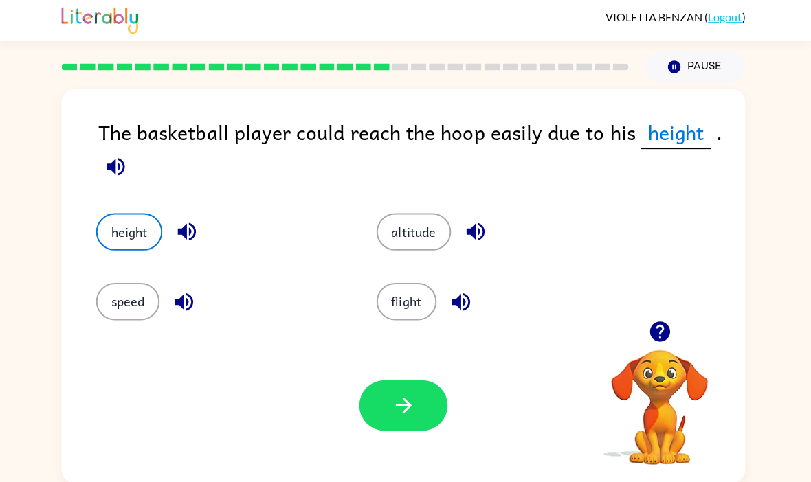
click at [414, 386] on button "button" at bounding box center [405, 406] width 88 height 50
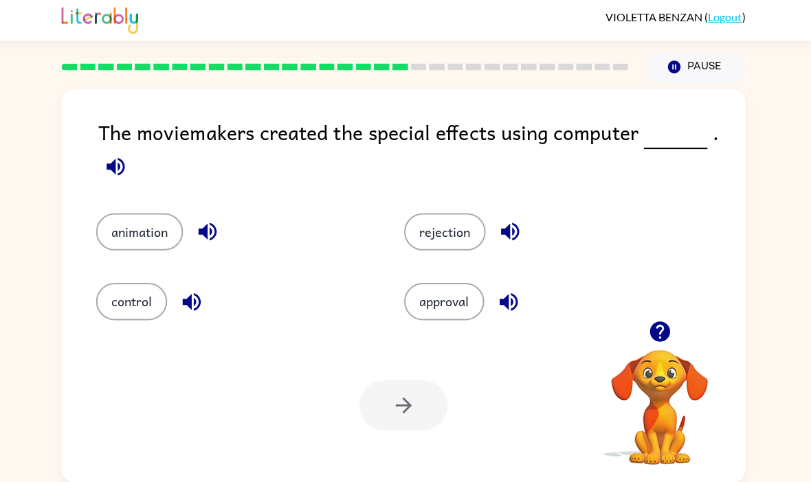
click at [129, 177] on button "button" at bounding box center [119, 168] width 35 height 35
click at [113, 173] on icon "button" at bounding box center [119, 168] width 18 height 18
click at [125, 220] on button "animation" at bounding box center [143, 232] width 87 height 37
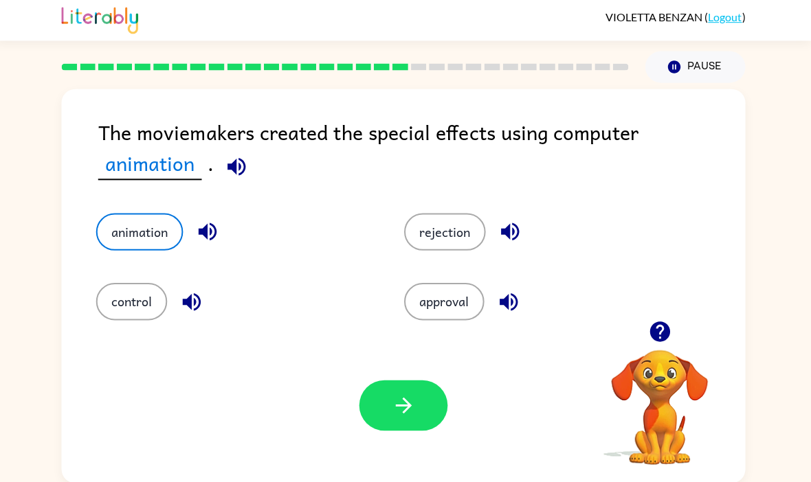
click at [388, 401] on button "button" at bounding box center [405, 406] width 88 height 50
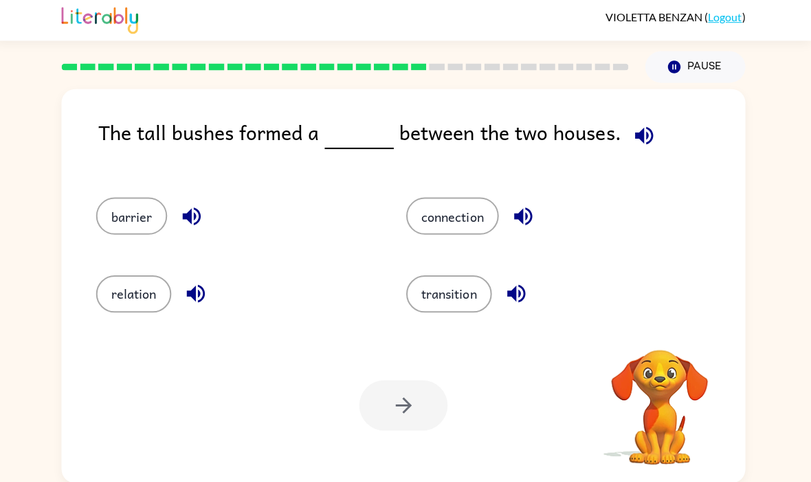
click at [651, 384] on video "Your browser must support playing .mp4 files to use Literably. Please try using…" at bounding box center [660, 397] width 137 height 137
click at [652, 375] on video "Your browser must support playing .mp4 files to use Literably. Please try using…" at bounding box center [660, 397] width 137 height 137
click at [637, 129] on icon "button" at bounding box center [645, 137] width 24 height 24
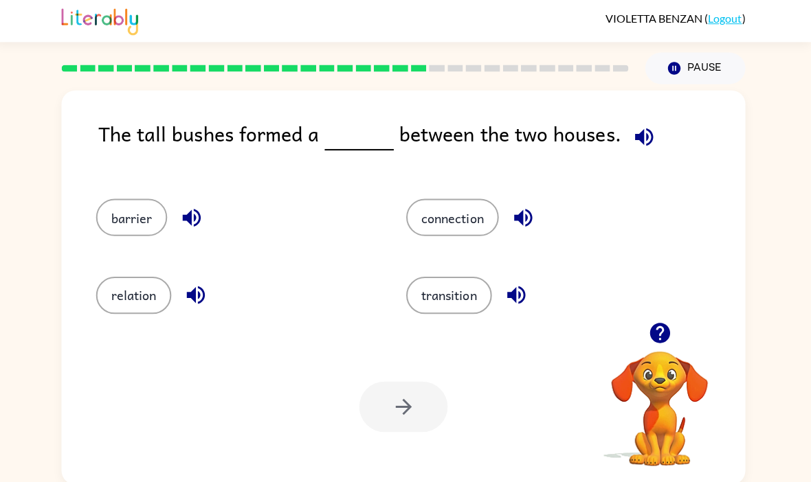
scroll to position [2, 0]
click at [636, 135] on icon "button" at bounding box center [645, 136] width 18 height 18
click at [128, 219] on button "barrier" at bounding box center [135, 216] width 71 height 37
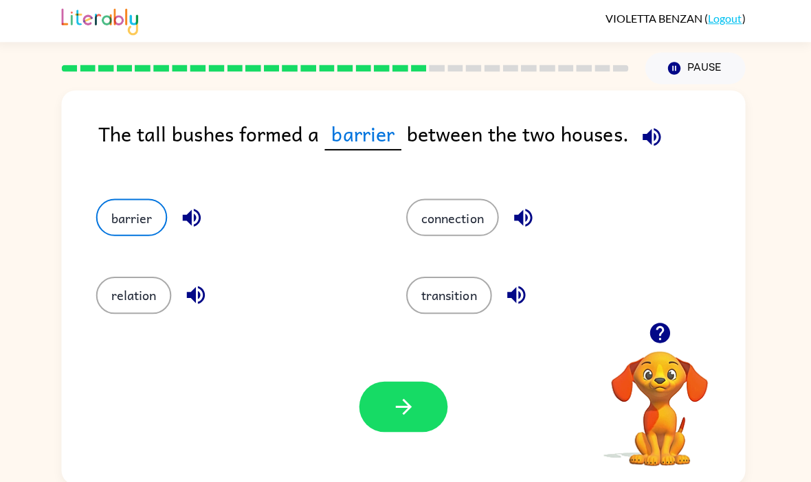
click at [414, 408] on button "button" at bounding box center [405, 405] width 88 height 50
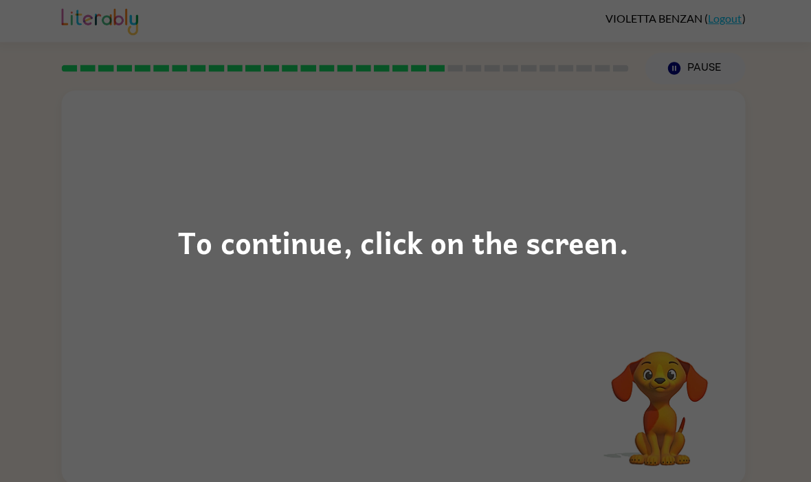
click at [3, 25] on div "To continue, click on the screen." at bounding box center [405, 241] width 811 height 482
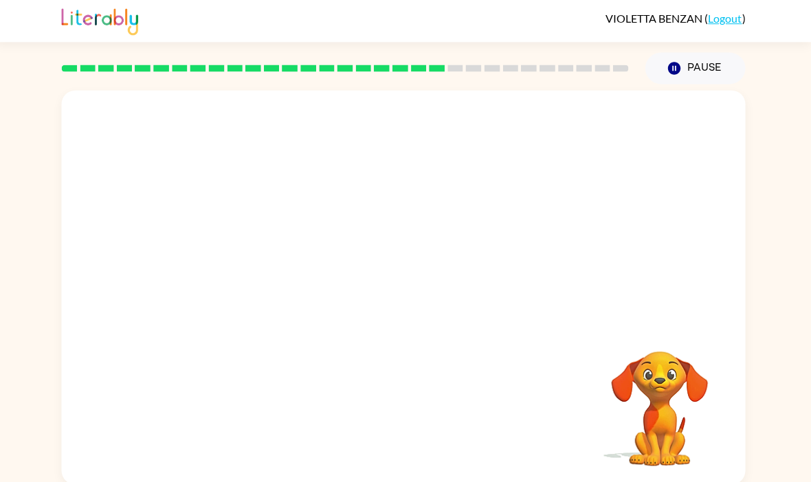
scroll to position [47, 0]
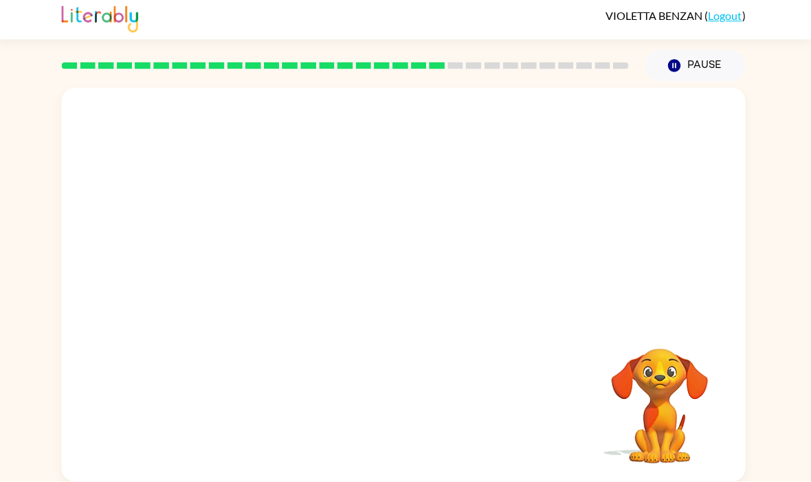
click at [79, 90] on div "Your browser must support playing .mp4 files to use Literably. Please try using…" at bounding box center [405, 286] width 680 height 392
click at [387, 268] on button "button" at bounding box center [405, 293] width 88 height 50
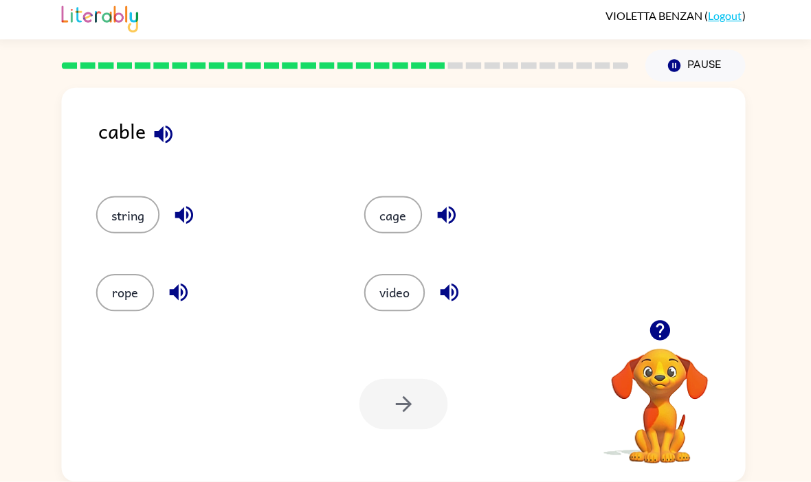
click at [149, 119] on button "button" at bounding box center [166, 136] width 35 height 35
click at [170, 199] on button "button" at bounding box center [187, 216] width 35 height 35
click at [172, 285] on icon "button" at bounding box center [181, 294] width 18 height 18
click at [112, 198] on button "string" at bounding box center [131, 216] width 63 height 37
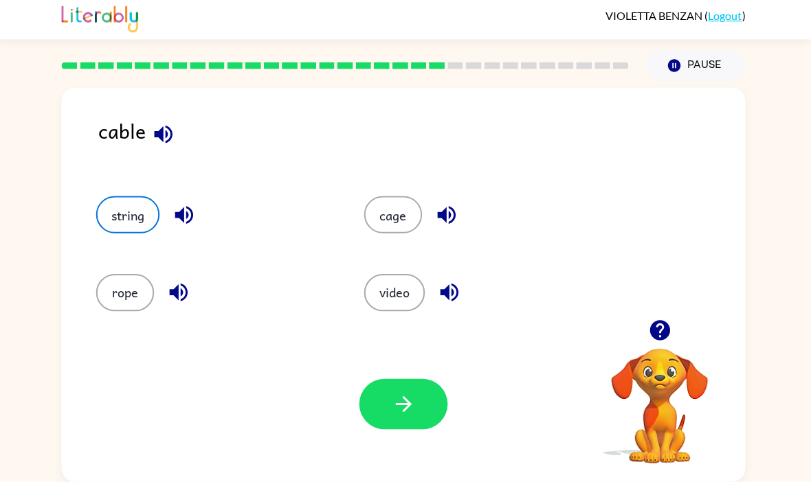
click at [114, 276] on button "rope" at bounding box center [129, 294] width 58 height 37
click at [414, 380] on button "button" at bounding box center [405, 405] width 88 height 50
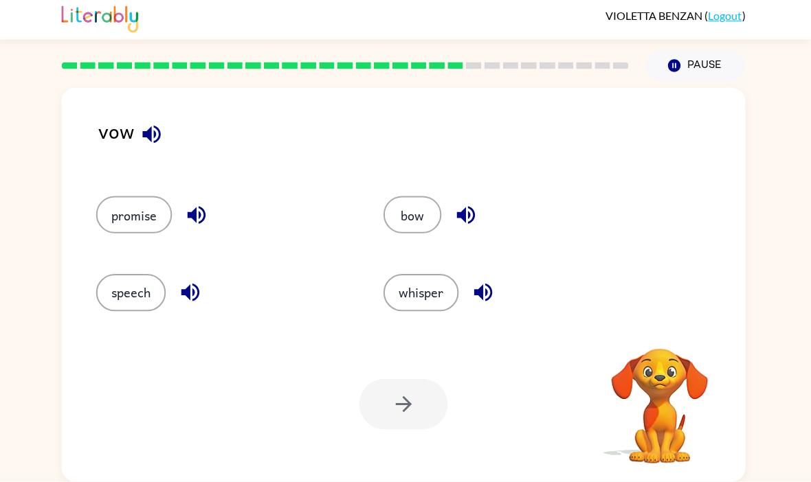
click at [146, 127] on icon "button" at bounding box center [155, 136] width 18 height 18
click at [182, 199] on button "button" at bounding box center [199, 216] width 35 height 35
click at [133, 198] on button "promise" at bounding box center [138, 216] width 76 height 37
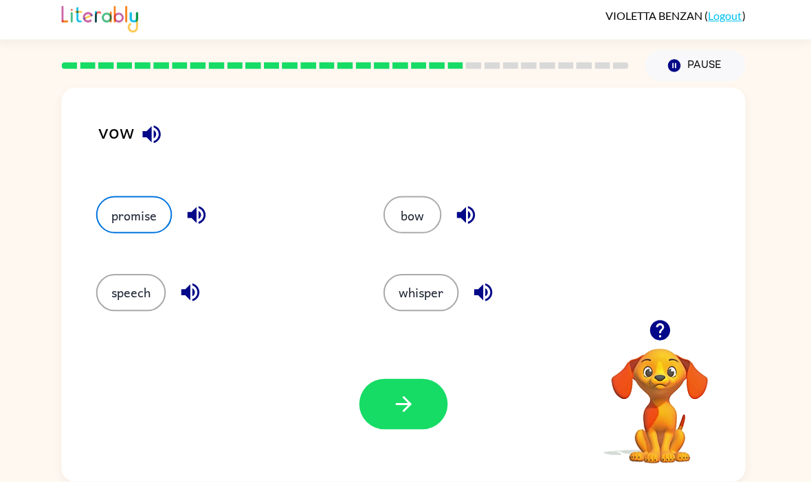
click at [388, 380] on button "button" at bounding box center [405, 405] width 88 height 50
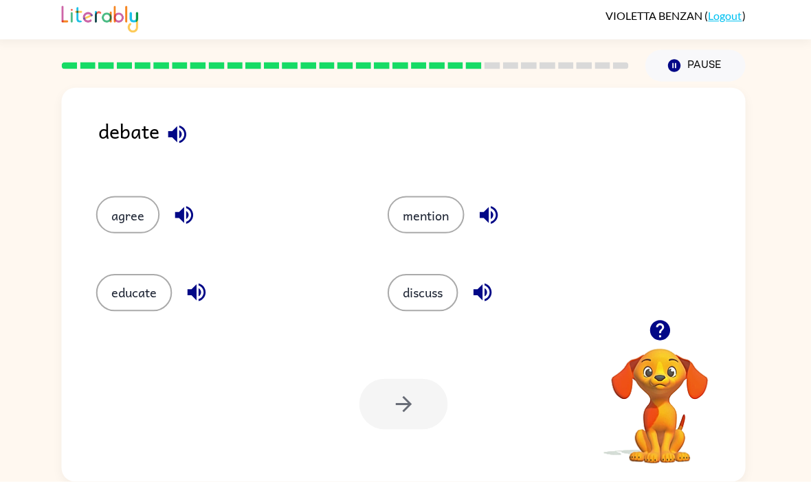
click at [177, 124] on icon "button" at bounding box center [180, 136] width 24 height 24
click at [445, 276] on button "discuss" at bounding box center [425, 294] width 70 height 37
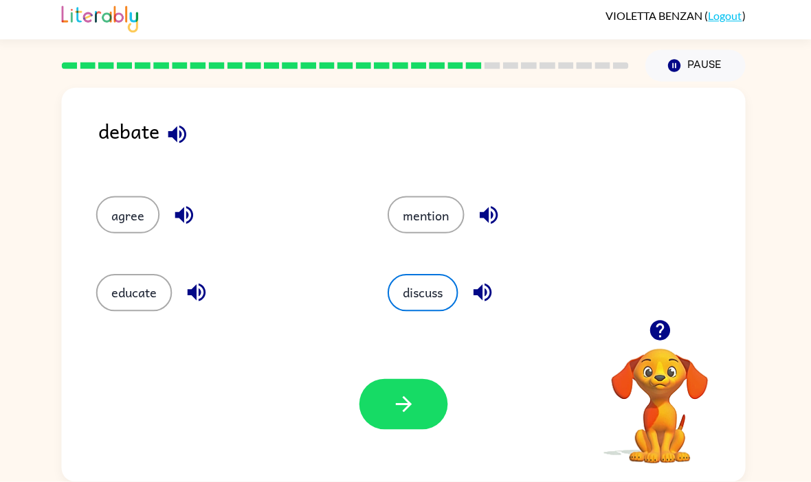
click at [478, 285] on icon "button" at bounding box center [484, 294] width 18 height 18
click at [483, 205] on icon "button" at bounding box center [490, 217] width 24 height 24
click at [182, 208] on icon "button" at bounding box center [187, 217] width 18 height 18
click at [194, 285] on icon "button" at bounding box center [199, 294] width 18 height 18
click at [172, 124] on icon "button" at bounding box center [180, 136] width 24 height 24
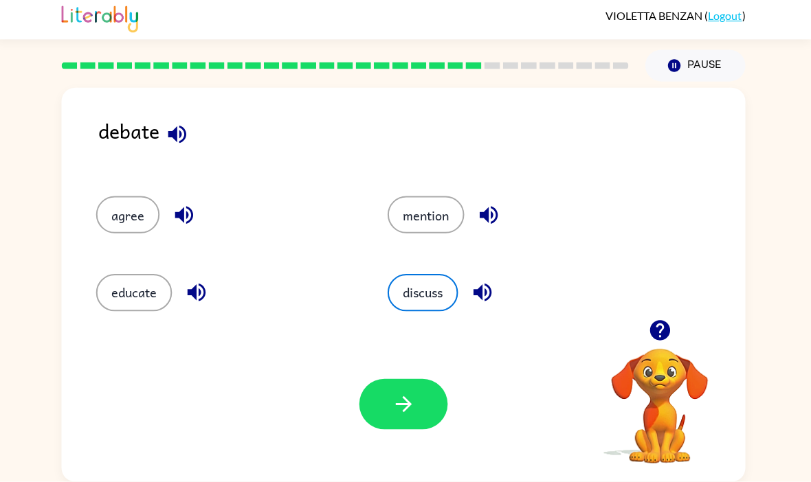
click at [170, 199] on button "button" at bounding box center [187, 216] width 35 height 35
click at [181, 208] on icon "button" at bounding box center [187, 217] width 18 height 18
click at [177, 205] on icon "button" at bounding box center [187, 217] width 24 height 24
click at [185, 208] on icon "button" at bounding box center [187, 217] width 18 height 18
click at [497, 199] on button "button" at bounding box center [490, 216] width 35 height 35
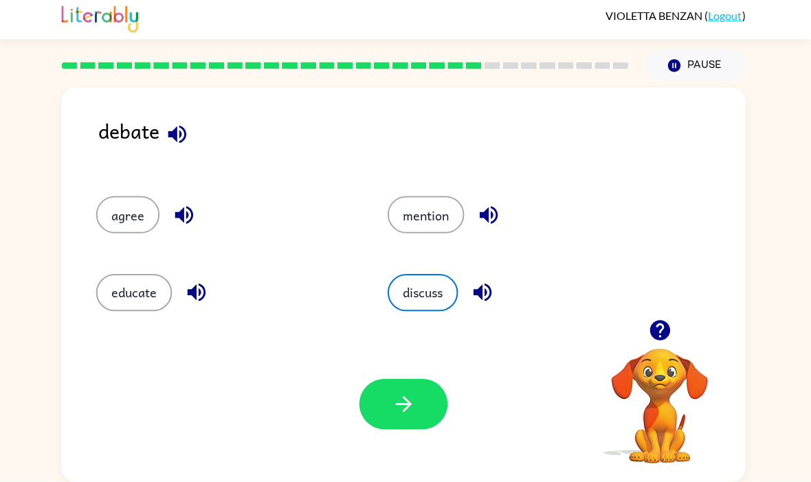
click at [483, 282] on icon "button" at bounding box center [484, 294] width 24 height 24
click at [199, 282] on icon "button" at bounding box center [200, 294] width 24 height 24
click at [111, 172] on div "agree" at bounding box center [219, 210] width 290 height 77
click at [124, 198] on button "agree" at bounding box center [131, 216] width 63 height 37
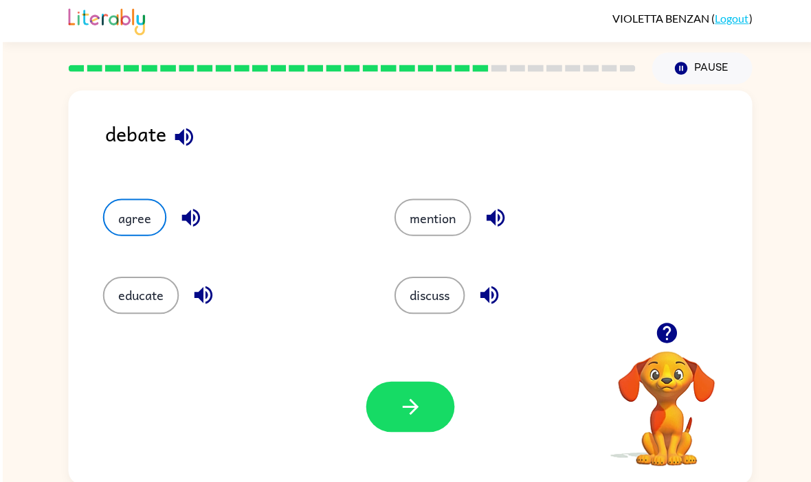
scroll to position [0, 0]
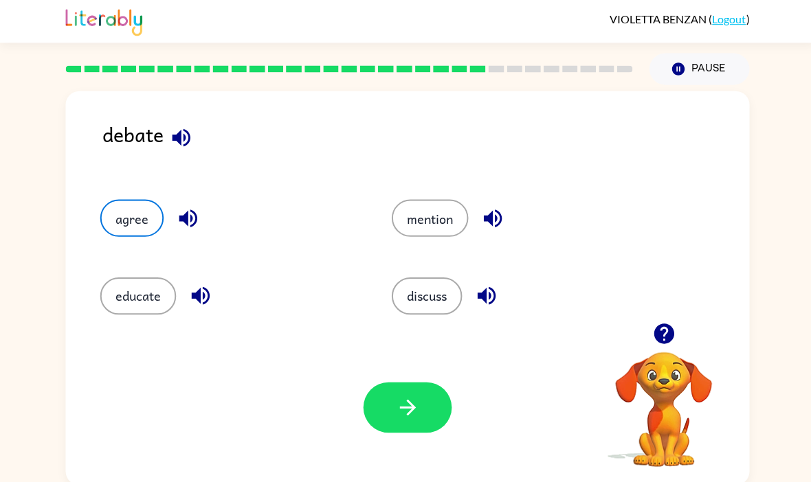
click at [436, 427] on button "button" at bounding box center [405, 406] width 88 height 50
click at [441, 431] on div at bounding box center [405, 406] width 88 height 50
click at [449, 415] on div at bounding box center [405, 406] width 88 height 50
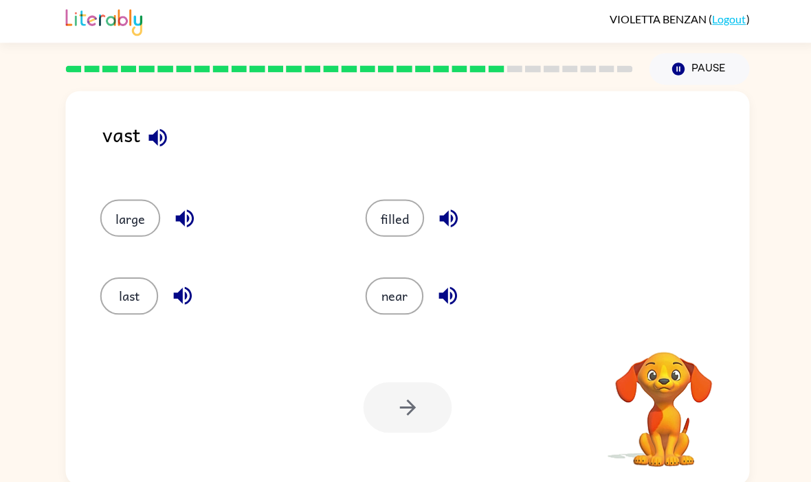
click at [502, 364] on div "Your browser must support playing .mp4 files to use Literably. Please try using…" at bounding box center [405, 405] width 680 height 155
click at [495, 366] on div "Your browser must support playing .mp4 files to use Literably. Please try using…" at bounding box center [405, 405] width 680 height 155
click at [157, 134] on icon "button" at bounding box center [157, 137] width 24 height 24
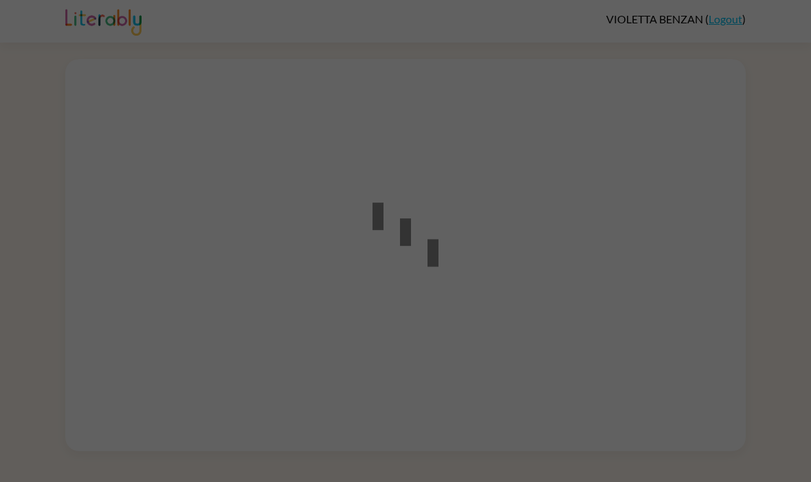
click at [776, 313] on div at bounding box center [405, 241] width 811 height 482
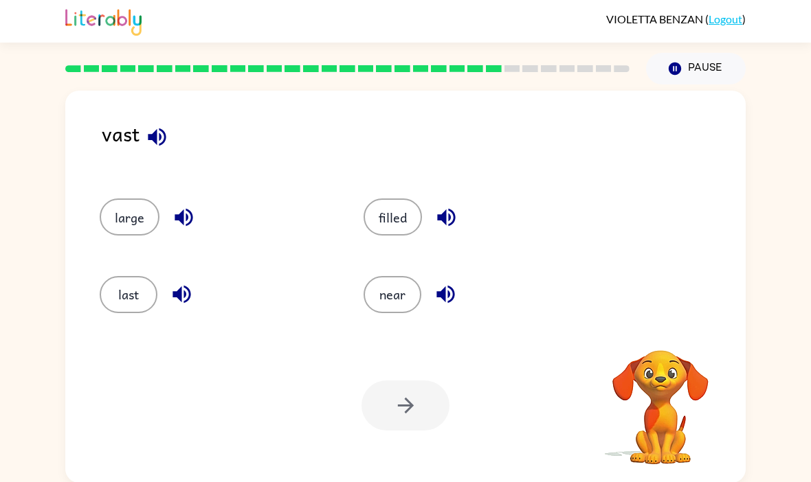
click at [115, 215] on button "large" at bounding box center [130, 217] width 60 height 37
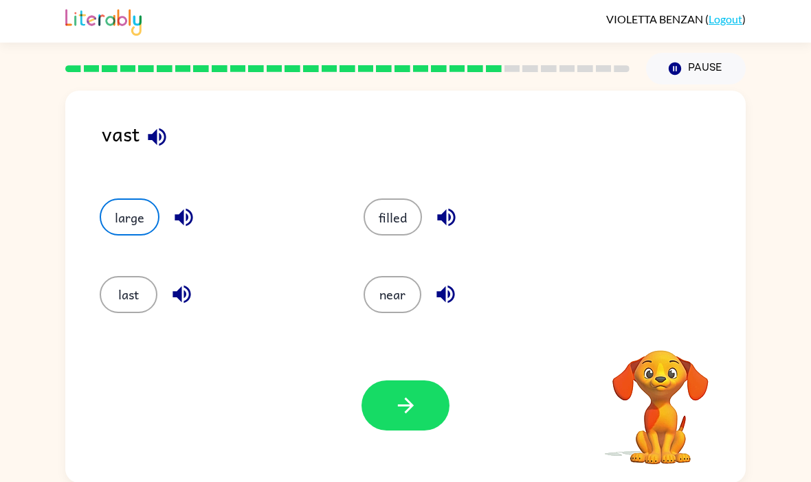
click at [148, 287] on button "last" at bounding box center [129, 294] width 58 height 37
click at [377, 308] on button "near" at bounding box center [393, 294] width 58 height 37
click at [365, 213] on button "filled" at bounding box center [393, 217] width 58 height 37
click at [424, 384] on button "button" at bounding box center [405, 406] width 88 height 50
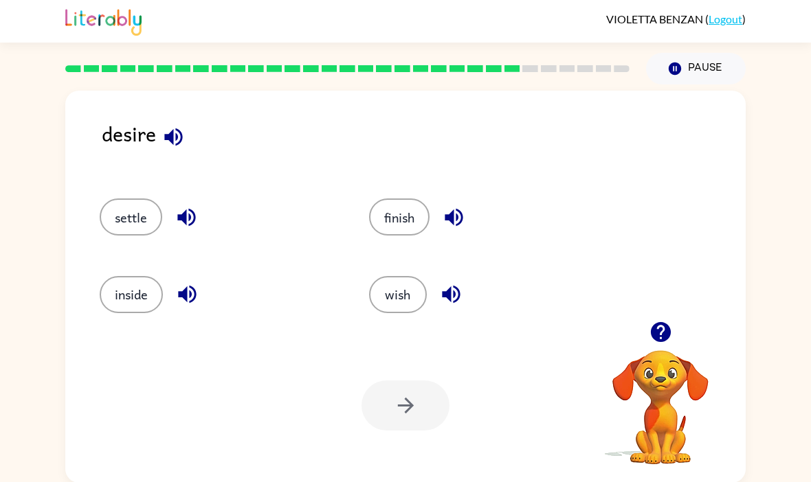
click at [168, 131] on icon "button" at bounding box center [173, 137] width 24 height 24
click at [415, 289] on button "wish" at bounding box center [398, 294] width 58 height 37
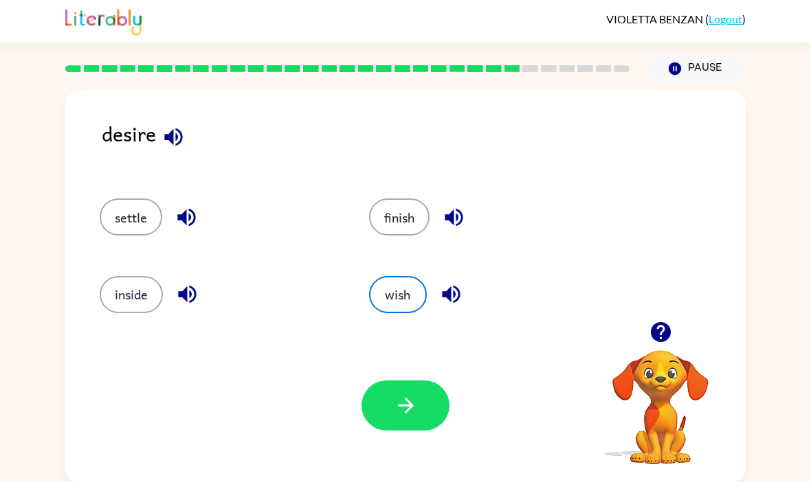
click at [408, 416] on icon "button" at bounding box center [406, 406] width 24 height 24
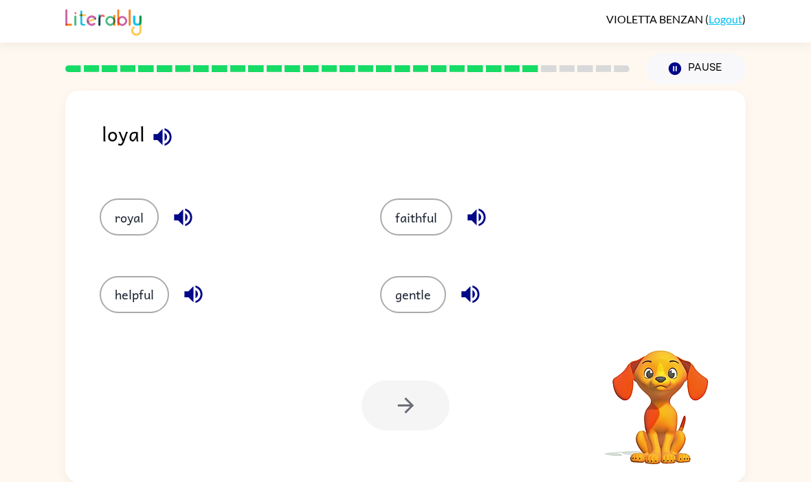
click at [157, 139] on icon "button" at bounding box center [162, 137] width 18 height 18
click at [129, 224] on button "royal" at bounding box center [129, 217] width 59 height 37
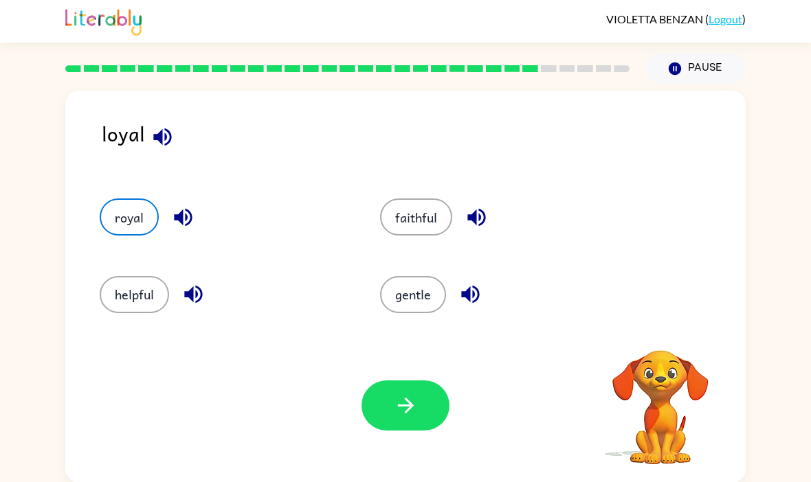
click at [399, 421] on button "button" at bounding box center [405, 406] width 88 height 50
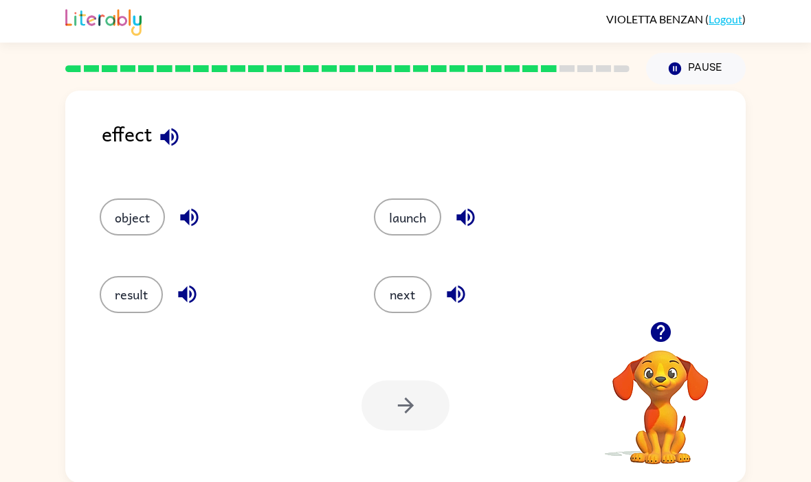
click at [171, 155] on button "button" at bounding box center [169, 137] width 35 height 35
click at [135, 297] on button "result" at bounding box center [131, 294] width 63 height 37
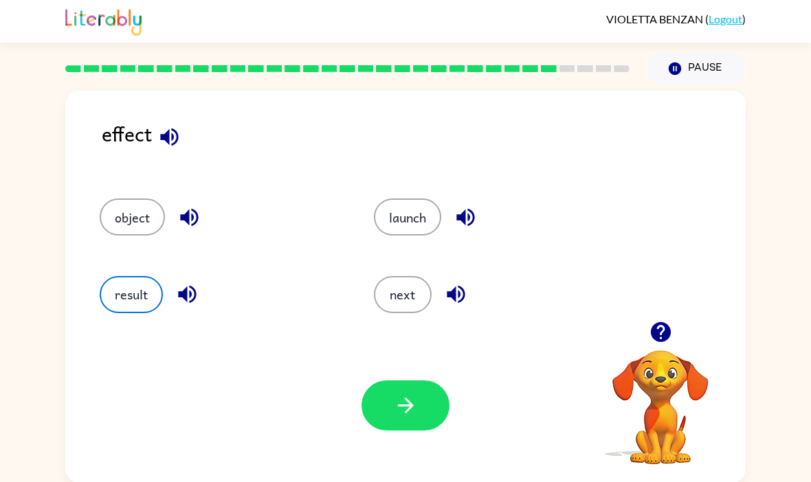
click at [394, 417] on icon "button" at bounding box center [406, 406] width 24 height 24
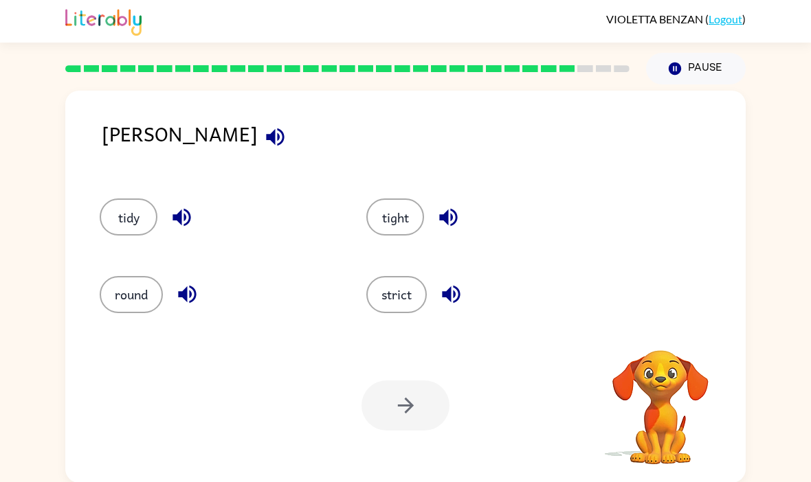
click at [263, 142] on icon "button" at bounding box center [275, 137] width 24 height 24
click at [412, 269] on div "strict" at bounding box center [473, 288] width 267 height 77
click at [392, 306] on button "strict" at bounding box center [396, 294] width 60 height 37
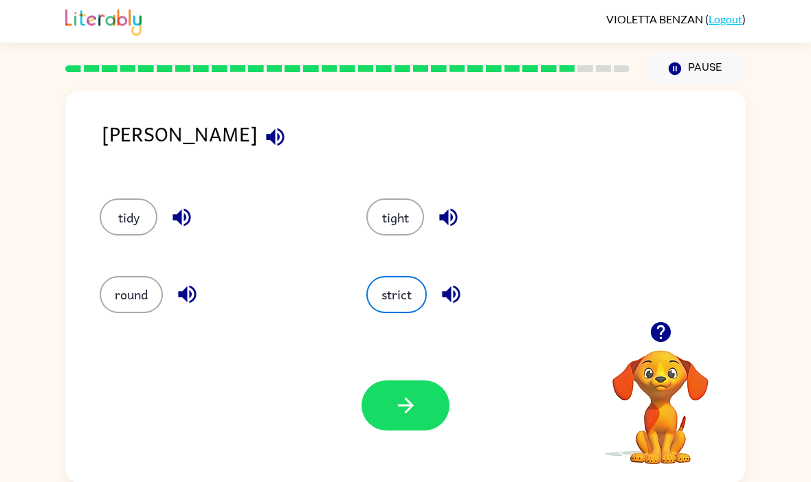
click at [400, 408] on icon "button" at bounding box center [405, 406] width 16 height 16
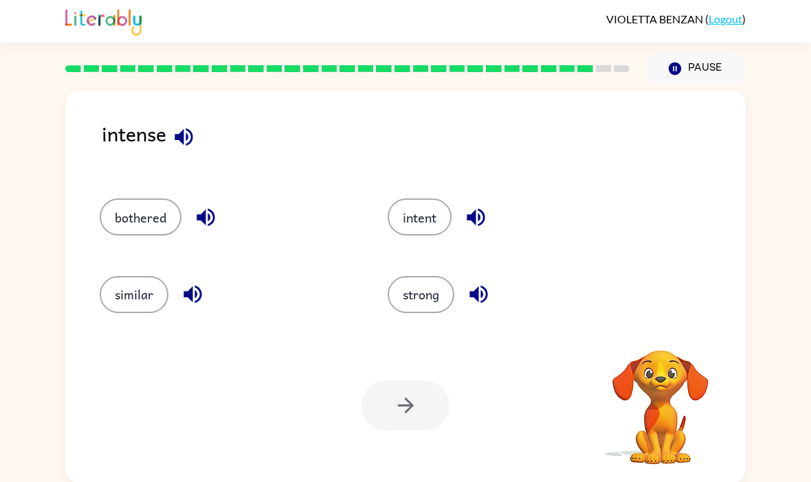
click at [172, 144] on icon "button" at bounding box center [184, 137] width 24 height 24
click at [421, 304] on button "strong" at bounding box center [421, 294] width 67 height 37
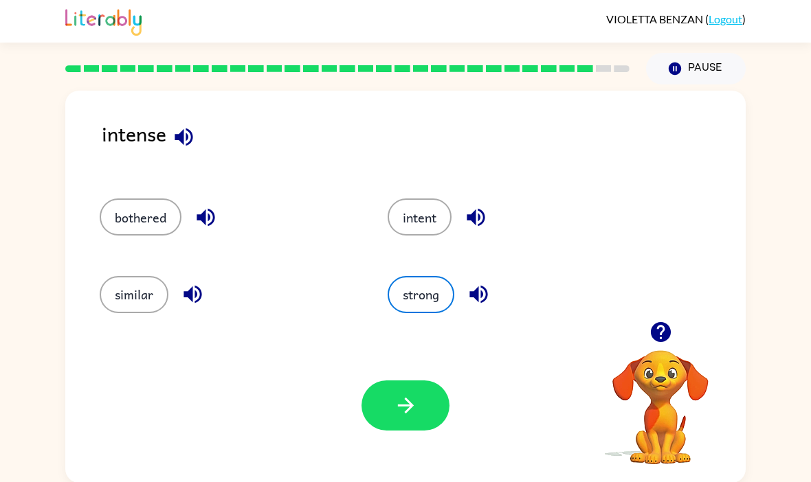
click at [409, 369] on div "Your browser must support playing .mp4 files to use Literably. Please try using…" at bounding box center [405, 405] width 680 height 155
click at [423, 405] on button "button" at bounding box center [405, 406] width 88 height 50
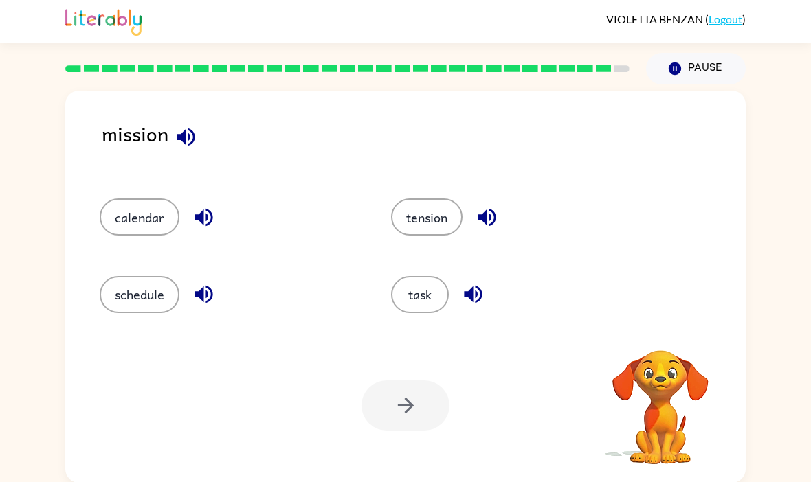
click at [416, 390] on div at bounding box center [405, 406] width 88 height 50
click at [174, 131] on icon "button" at bounding box center [186, 137] width 24 height 24
click at [430, 309] on button "task" at bounding box center [420, 294] width 58 height 37
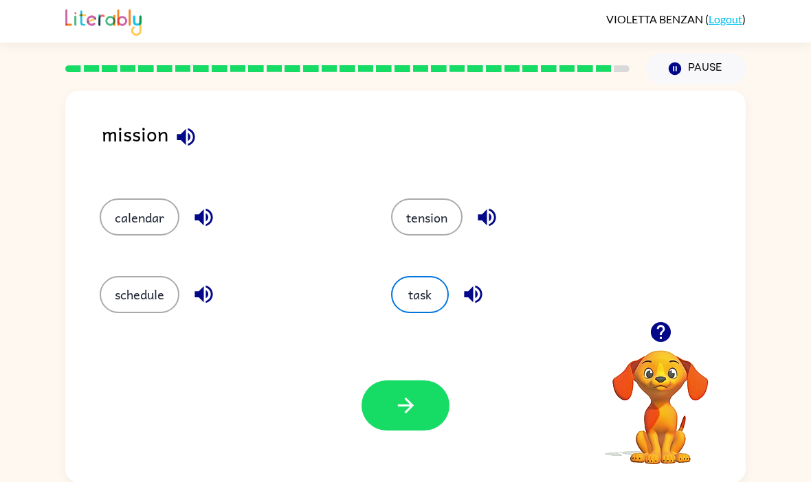
click at [426, 397] on button "button" at bounding box center [405, 406] width 88 height 50
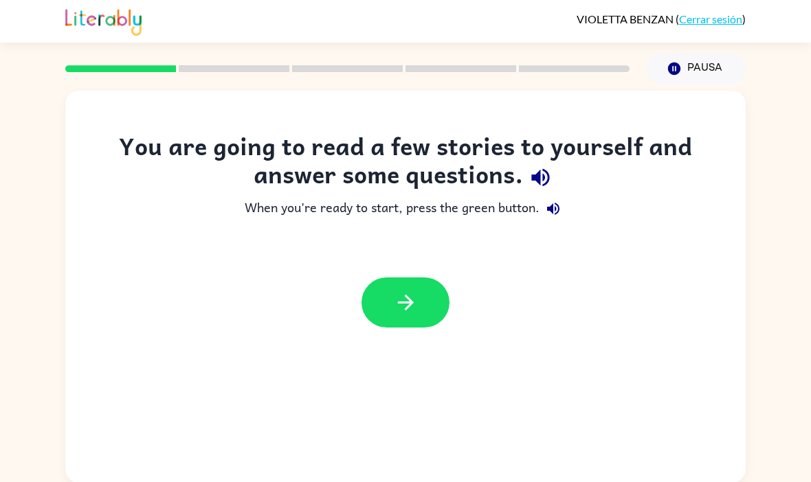
click at [371, 302] on button "button" at bounding box center [405, 303] width 88 height 50
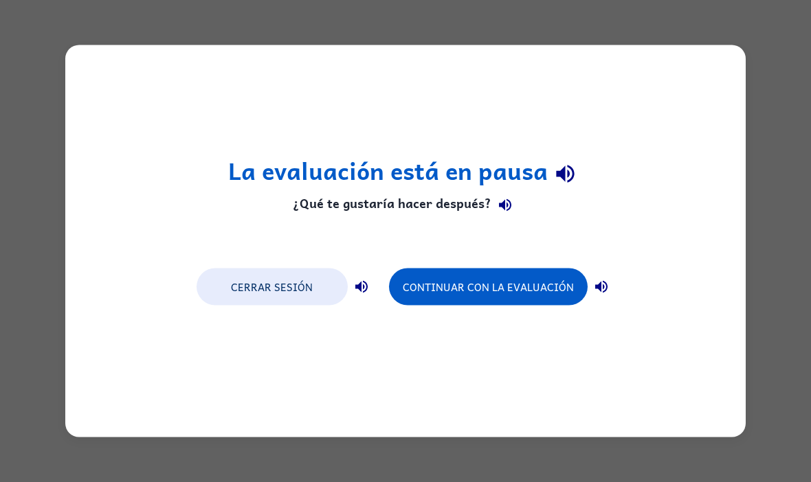
click at [501, 289] on button "Continuar con la evaluación" at bounding box center [488, 287] width 199 height 37
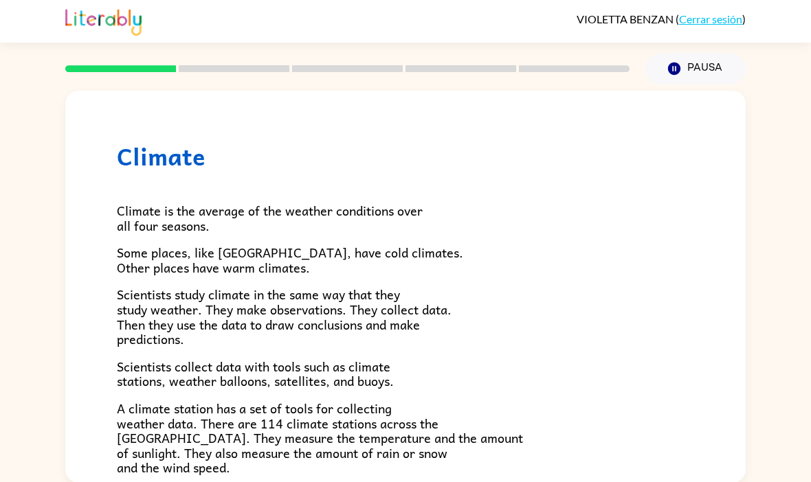
click at [711, 63] on button "Pausa Pausa" at bounding box center [696, 69] width 100 height 32
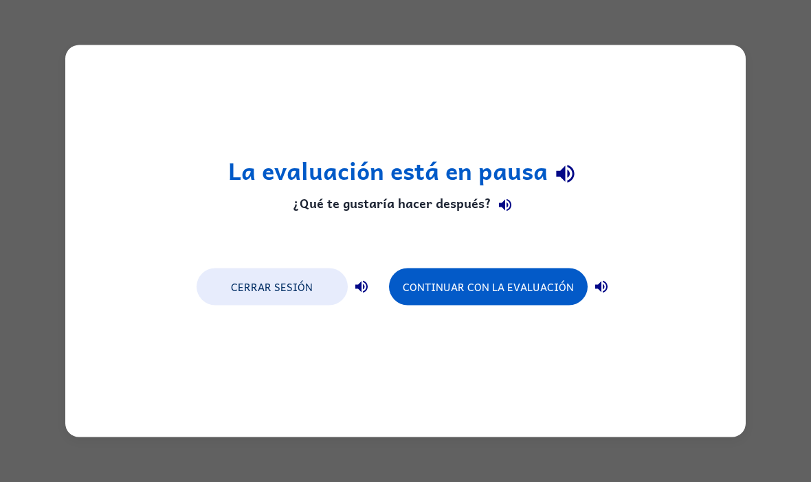
click at [329, 285] on button "Cerrar sesión" at bounding box center [272, 287] width 151 height 37
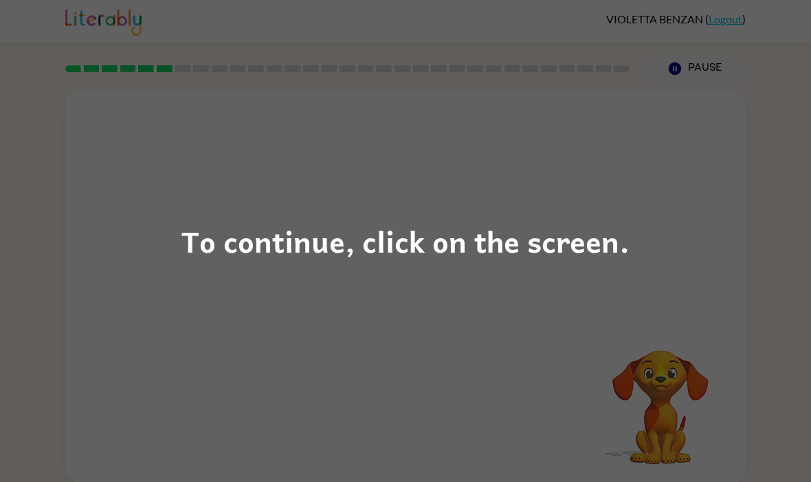
click at [559, 247] on div "To continue, click on the screen." at bounding box center [405, 241] width 448 height 47
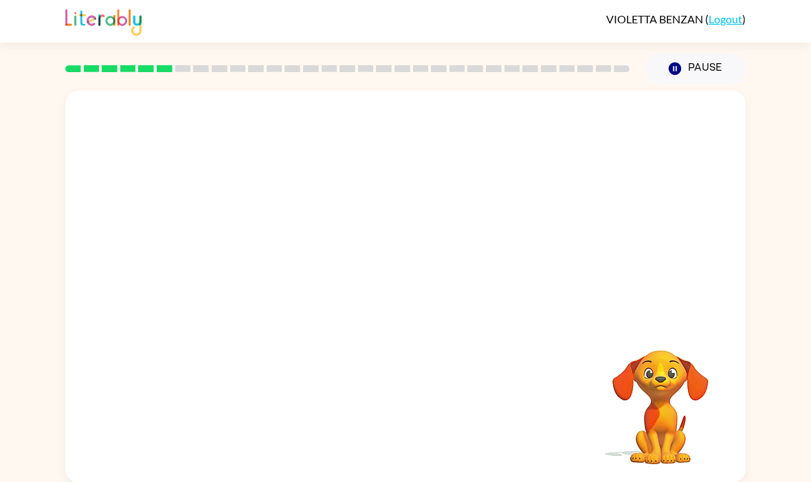
click at [657, 391] on video "Your browser must support playing .mp4 files to use Literably. Please try using…" at bounding box center [660, 397] width 137 height 137
click at [641, 385] on video "Your browser must support playing .mp4 files to use Literably. Please try using…" at bounding box center [660, 397] width 137 height 137
click at [645, 349] on video "Your browser must support playing .mp4 files to use Literably. Please try using…" at bounding box center [660, 397] width 137 height 137
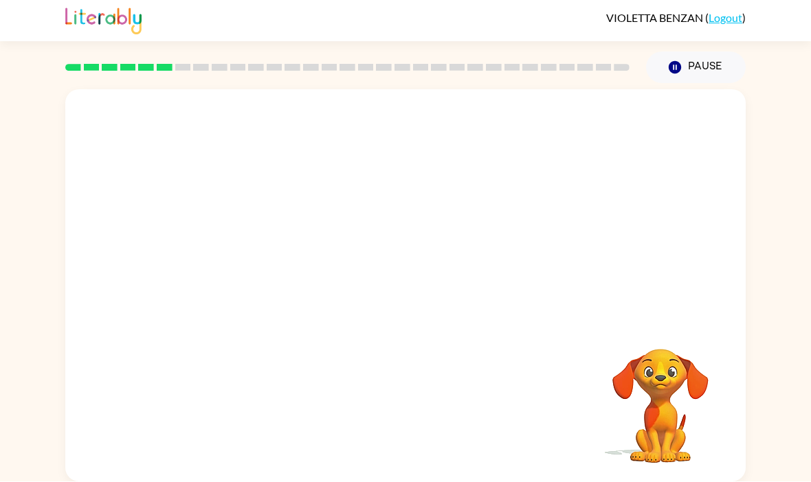
scroll to position [32, 0]
click at [295, 192] on video "Your browser must support playing .mp4 files to use Literably. Please try using…" at bounding box center [405, 205] width 680 height 231
click at [339, 256] on video "Your browser must support playing .mp4 files to use Literably. Please try using…" at bounding box center [405, 205] width 680 height 231
click at [293, 194] on video "Your browser must support playing .mp4 files to use Literably. Please try using…" at bounding box center [405, 205] width 680 height 231
click at [285, 181] on video "Your browser must support playing .mp4 files to use Literably. Please try using…" at bounding box center [405, 205] width 680 height 231
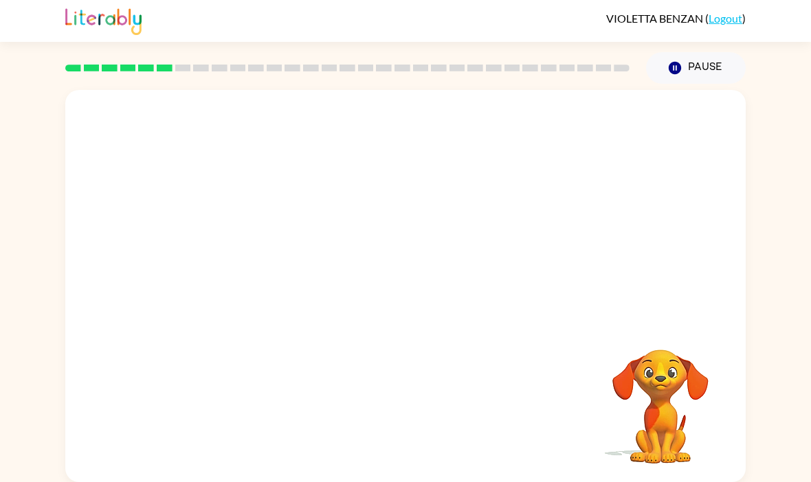
click at [281, 180] on video "Your browser must support playing .mp4 files to use Literably. Please try using…" at bounding box center [405, 205] width 680 height 231
click at [368, 171] on video "Your browser must support playing .mp4 files to use Literably. Please try using…" at bounding box center [405, 205] width 680 height 231
click at [440, 240] on video "Your browser must support playing .mp4 files to use Literably. Please try using…" at bounding box center [405, 205] width 680 height 231
click at [506, 179] on video "Your browser must support playing .mp4 files to use Literably. Please try using…" at bounding box center [405, 205] width 680 height 231
click at [575, 143] on video "Your browser must support playing .mp4 files to use Literably. Please try using…" at bounding box center [405, 205] width 680 height 231
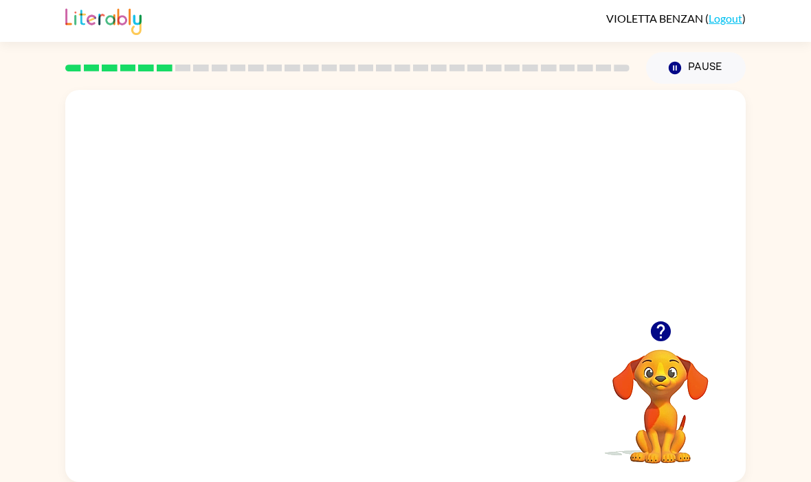
click at [575, 142] on video "Your browser must support playing .mp4 files to use Literably. Please try using…" at bounding box center [405, 205] width 680 height 231
click at [578, 145] on video "Your browser must support playing .mp4 files to use Literably. Please try using…" at bounding box center [405, 205] width 680 height 231
click at [498, 187] on div at bounding box center [405, 286] width 680 height 392
click at [428, 268] on div at bounding box center [405, 293] width 88 height 50
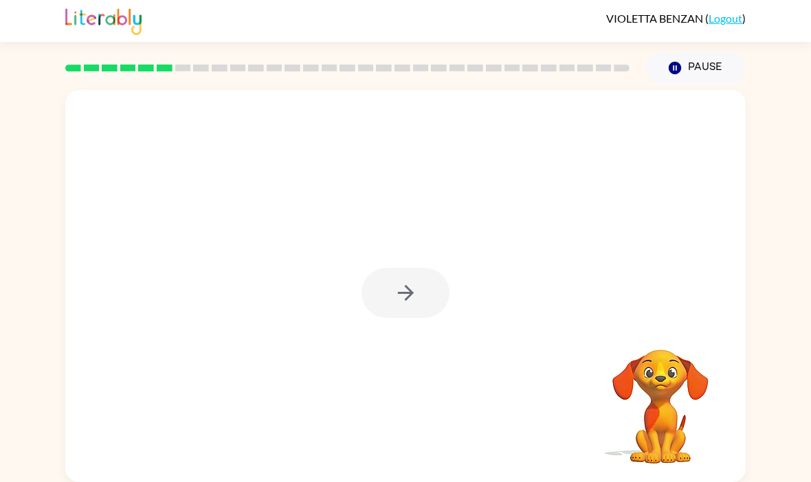
click at [411, 282] on div at bounding box center [405, 293] width 88 height 50
click at [434, 268] on div at bounding box center [405, 293] width 88 height 50
click at [418, 278] on div at bounding box center [405, 293] width 88 height 50
click at [422, 268] on div at bounding box center [405, 293] width 88 height 50
click at [422, 268] on button "button" at bounding box center [405, 293] width 88 height 50
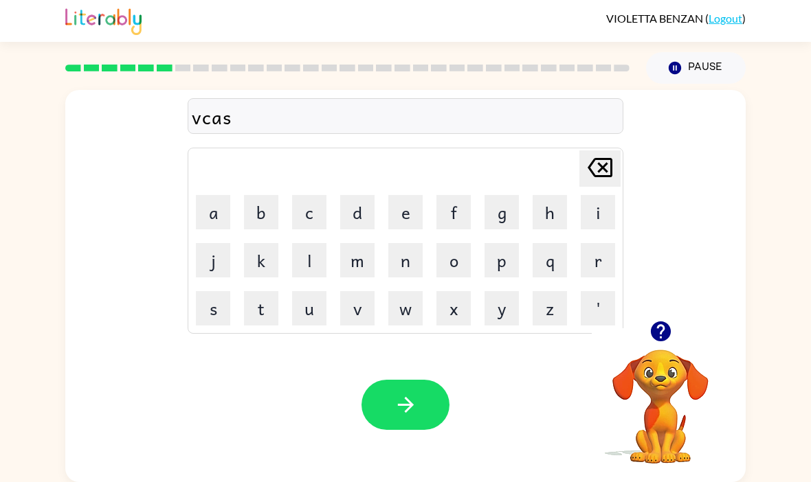
click at [20, 400] on div "vcas Delete Delete last character input a b c d e f g h i j k l m n o p q r s t…" at bounding box center [405, 283] width 811 height 399
click at [215, 195] on button "a" at bounding box center [213, 212] width 34 height 34
click at [564, 195] on button "h" at bounding box center [550, 212] width 34 height 34
click at [430, 380] on button "button" at bounding box center [405, 405] width 88 height 50
click at [505, 243] on button "p" at bounding box center [501, 260] width 34 height 34
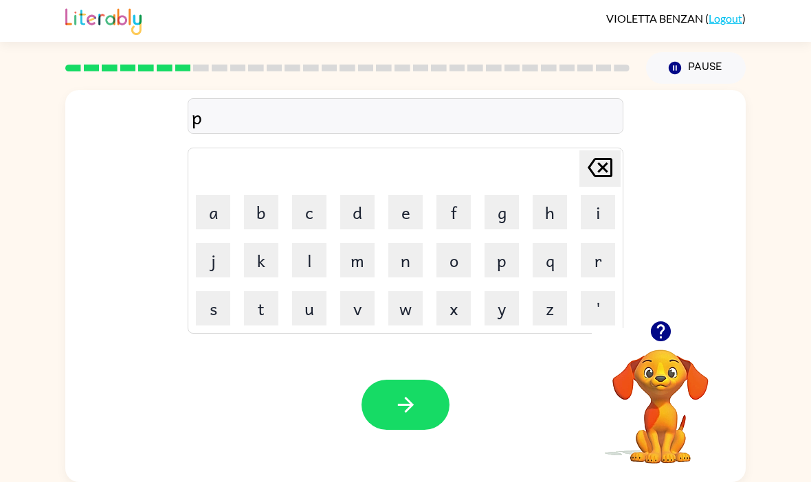
click at [311, 291] on button "u" at bounding box center [309, 308] width 34 height 34
click at [372, 195] on button "d" at bounding box center [357, 212] width 34 height 34
click at [407, 195] on button "e" at bounding box center [405, 212] width 34 height 34
click at [320, 243] on button "l" at bounding box center [309, 260] width 34 height 34
click at [425, 380] on button "button" at bounding box center [405, 405] width 88 height 50
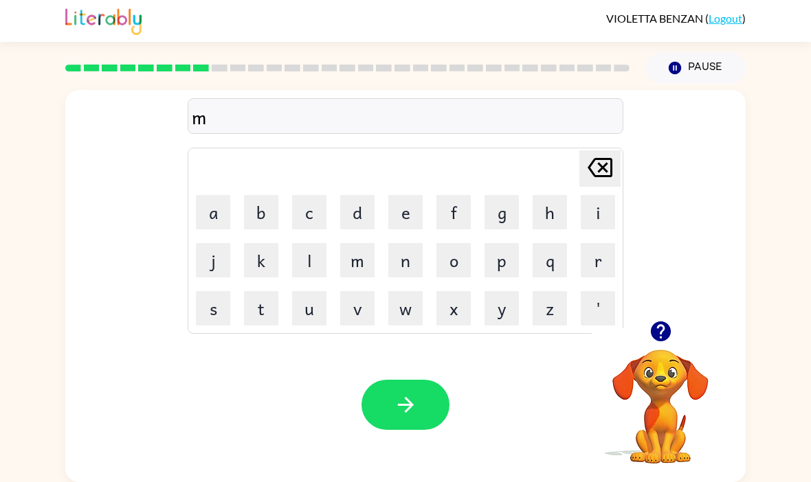
click at [675, 280] on div "m Delete Delete last character input a b c d e f g h i j k l m n o p q r s t u …" at bounding box center [405, 205] width 680 height 231
click at [665, 315] on button "button" at bounding box center [660, 331] width 35 height 35
click at [408, 195] on button "e" at bounding box center [405, 212] width 34 height 34
click at [597, 243] on button "r" at bounding box center [598, 260] width 34 height 34
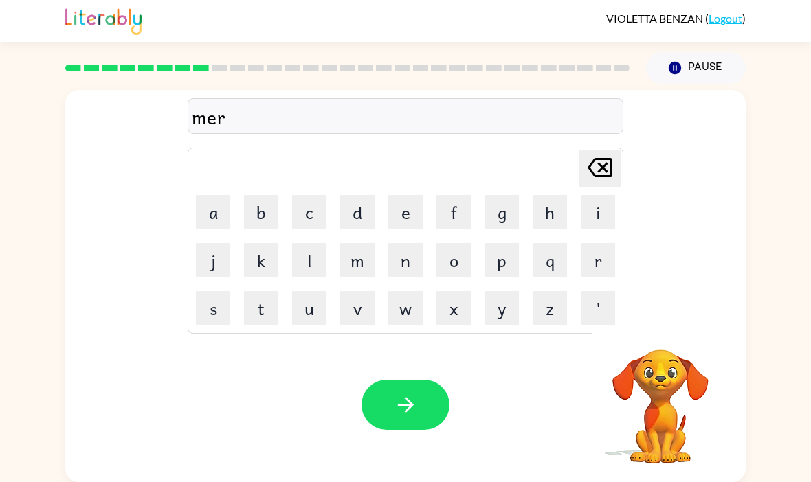
click at [302, 195] on button "c" at bounding box center [309, 212] width 34 height 34
click at [190, 237] on td "j" at bounding box center [213, 260] width 47 height 47
click at [425, 386] on button "button" at bounding box center [405, 405] width 88 height 50
click at [670, 320] on icon "button" at bounding box center [661, 332] width 24 height 24
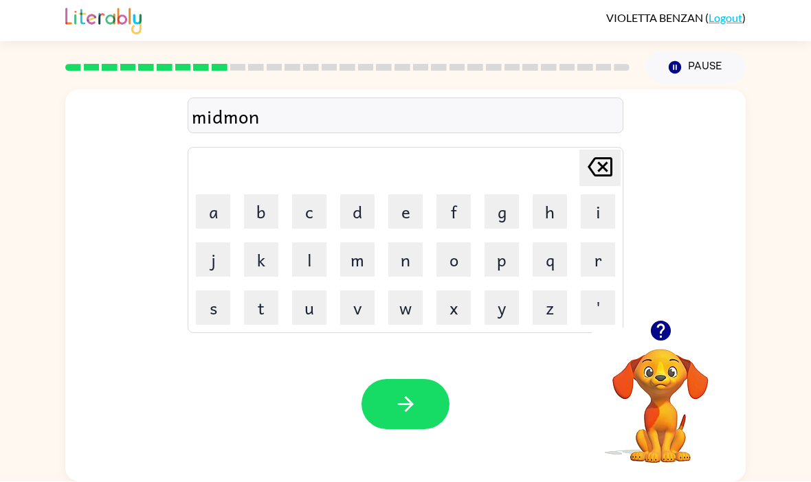
click at [661, 320] on icon "button" at bounding box center [661, 332] width 24 height 24
click at [417, 393] on icon "button" at bounding box center [406, 405] width 24 height 24
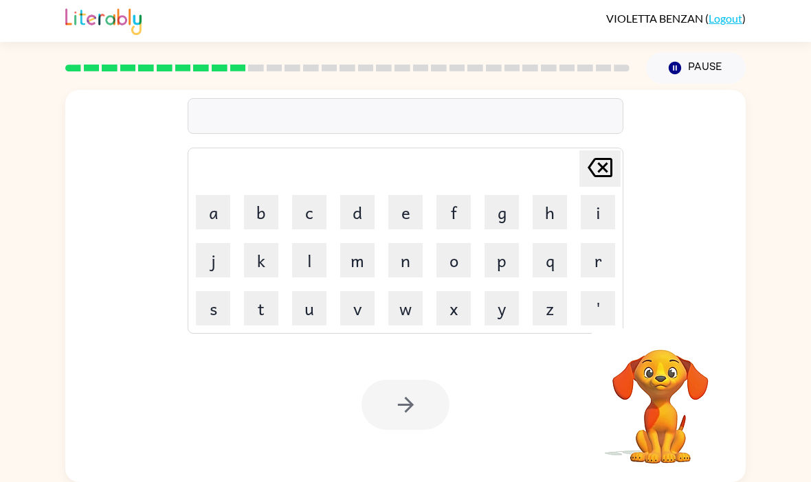
scroll to position [0, 0]
click at [598, 203] on button "i" at bounding box center [598, 212] width 34 height 34
click at [602, 204] on button "i" at bounding box center [598, 212] width 34 height 34
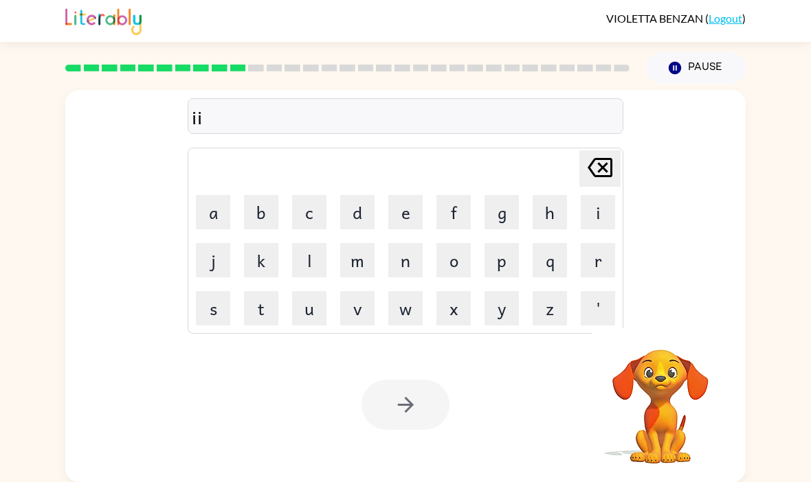
click at [602, 203] on button "i" at bounding box center [598, 212] width 34 height 34
click at [602, 202] on button "i" at bounding box center [598, 212] width 34 height 34
click at [596, 201] on button "i" at bounding box center [598, 212] width 34 height 34
click at [595, 201] on button "i" at bounding box center [598, 212] width 34 height 34
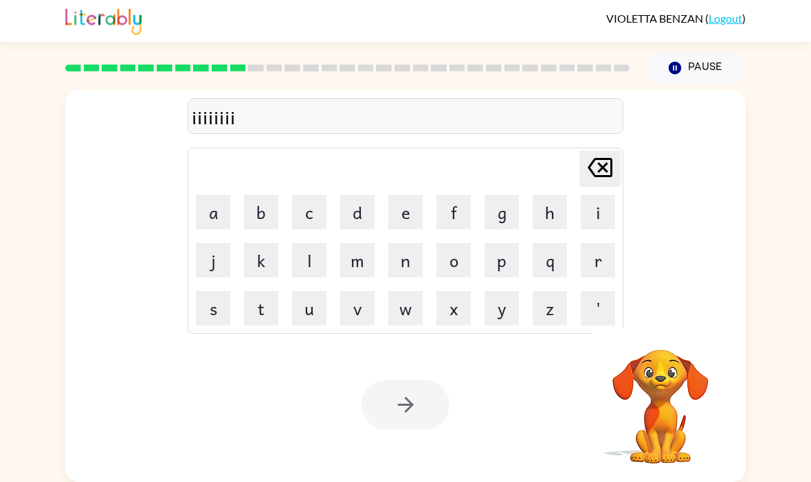
click at [592, 195] on button "i" at bounding box center [598, 212] width 34 height 34
click at [603, 195] on button "i" at bounding box center [598, 212] width 34 height 34
click at [604, 195] on button "i" at bounding box center [598, 212] width 34 height 34
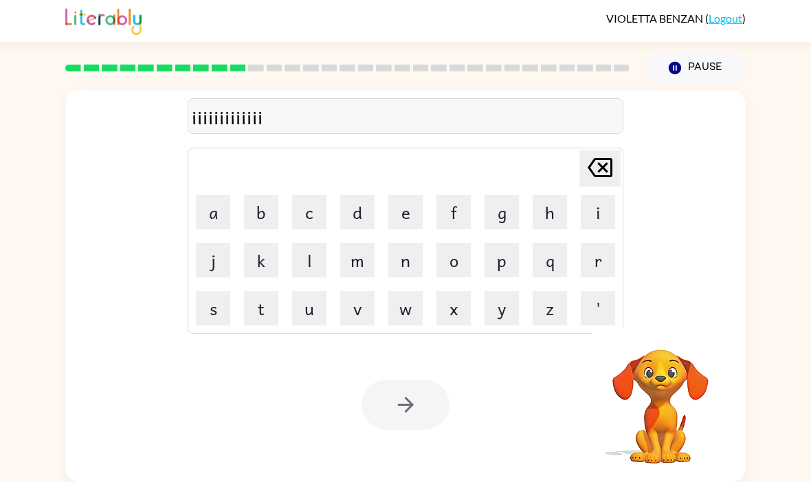
click at [603, 195] on button "i" at bounding box center [598, 212] width 34 height 34
click at [597, 195] on button "i" at bounding box center [598, 212] width 34 height 34
click at [604, 151] on icon "Delete Delete last character input" at bounding box center [599, 167] width 33 height 33
click at [609, 151] on icon "Delete Delete last character input" at bounding box center [599, 167] width 33 height 33
click at [608, 151] on icon "Delete Delete last character input" at bounding box center [599, 167] width 33 height 33
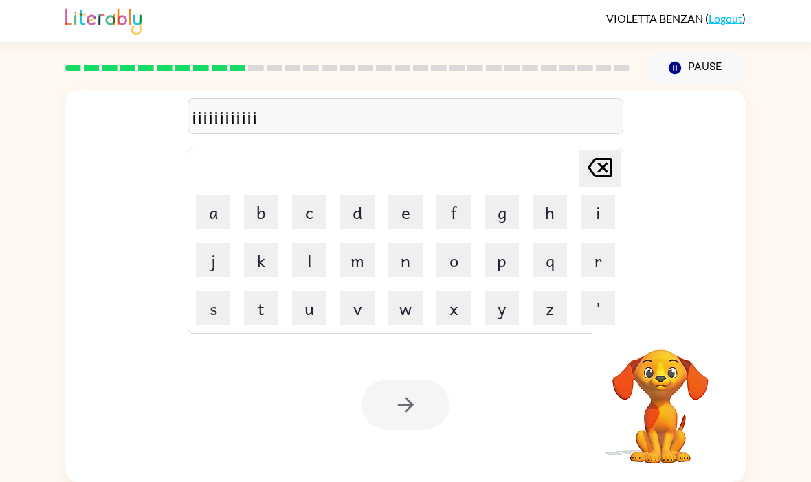
click at [612, 158] on icon at bounding box center [600, 167] width 25 height 19
click at [613, 152] on icon "Delete Delete last character input" at bounding box center [599, 167] width 33 height 33
click at [618, 151] on button "Delete Delete last character input" at bounding box center [599, 169] width 41 height 36
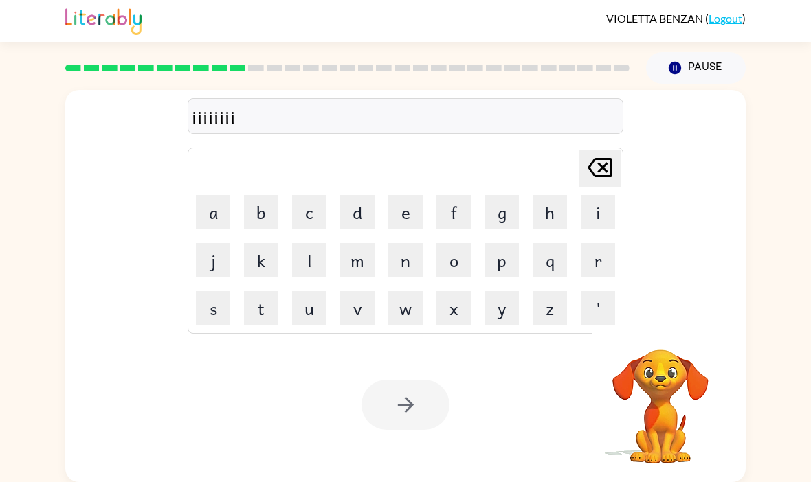
click at [617, 151] on button "Delete Delete last character input" at bounding box center [599, 169] width 41 height 36
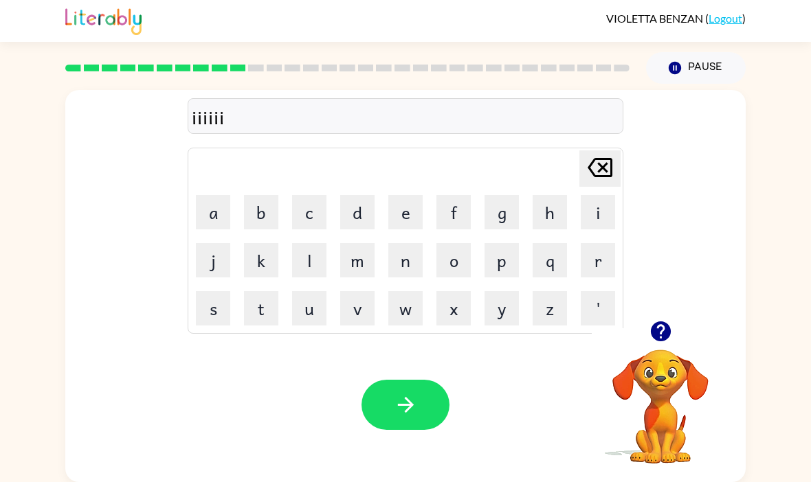
click at [614, 151] on icon "Delete Delete last character input" at bounding box center [599, 167] width 33 height 33
click at [618, 151] on button "Delete Delete last character input" at bounding box center [599, 169] width 41 height 36
click at [620, 151] on button "Delete Delete last character input" at bounding box center [599, 169] width 41 height 36
click at [619, 151] on button "Delete Delete last character input" at bounding box center [599, 169] width 41 height 36
click at [623, 148] on div "ii Delete Delete last character input a b c d e f g h i j k l m n o p q r s t u…" at bounding box center [405, 205] width 680 height 231
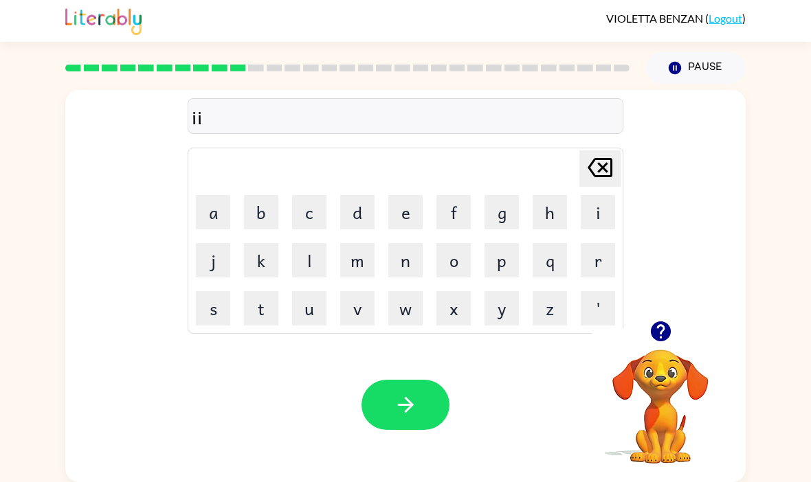
click at [614, 151] on icon "Delete Delete last character input" at bounding box center [599, 167] width 33 height 33
click at [613, 151] on icon "Delete Delete last character input" at bounding box center [599, 167] width 33 height 33
click at [417, 380] on button "button" at bounding box center [405, 405] width 88 height 50
click at [676, 314] on button "button" at bounding box center [660, 331] width 35 height 35
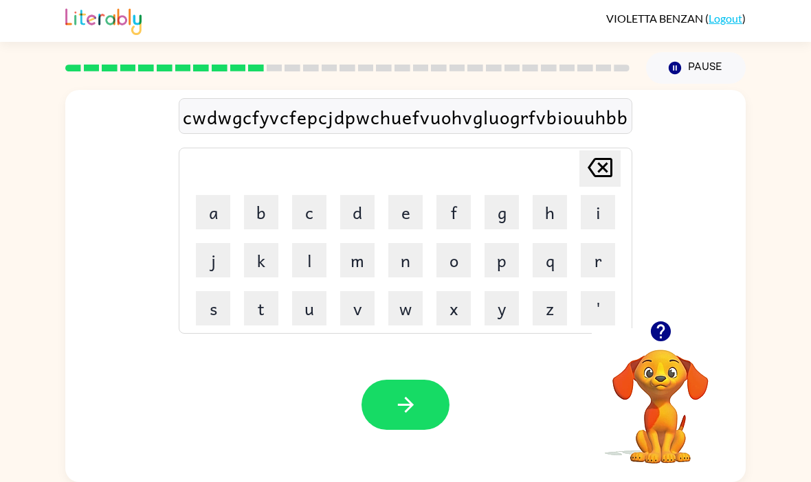
click at [605, 158] on icon at bounding box center [600, 167] width 25 height 19
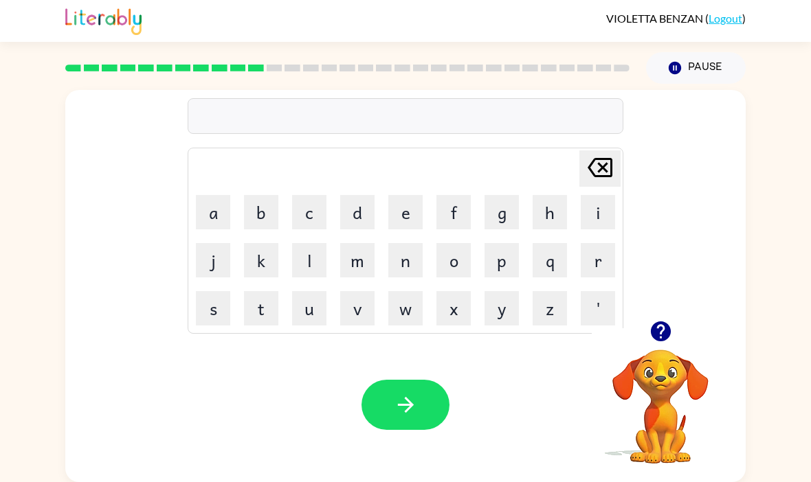
click at [671, 326] on icon "button" at bounding box center [661, 332] width 24 height 24
click at [431, 380] on button "button" at bounding box center [405, 405] width 88 height 50
click at [599, 243] on button "r" at bounding box center [598, 260] width 34 height 34
click at [221, 200] on button "a" at bounding box center [213, 212] width 34 height 34
click at [350, 203] on button "d" at bounding box center [357, 212] width 34 height 34
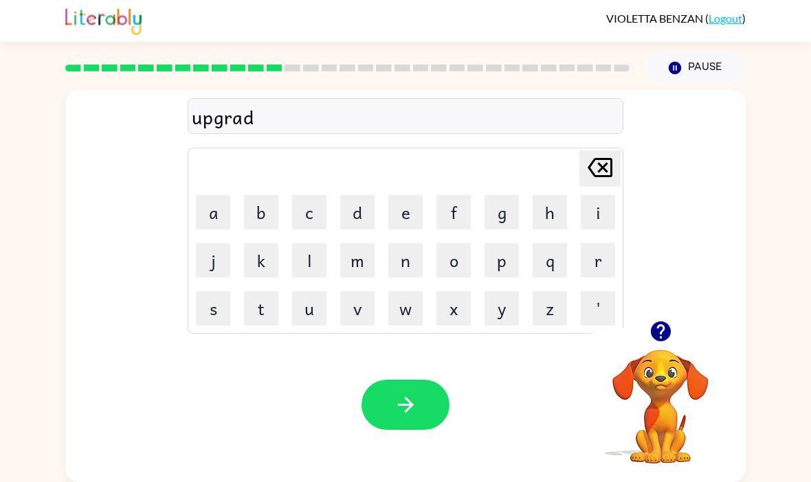
click at [404, 393] on icon "button" at bounding box center [406, 405] width 24 height 24
click at [419, 387] on button "button" at bounding box center [405, 405] width 88 height 50
click at [405, 380] on button "button" at bounding box center [405, 405] width 88 height 50
click at [417, 291] on button "w" at bounding box center [405, 308] width 34 height 34
click at [410, 397] on icon "button" at bounding box center [405, 405] width 16 height 16
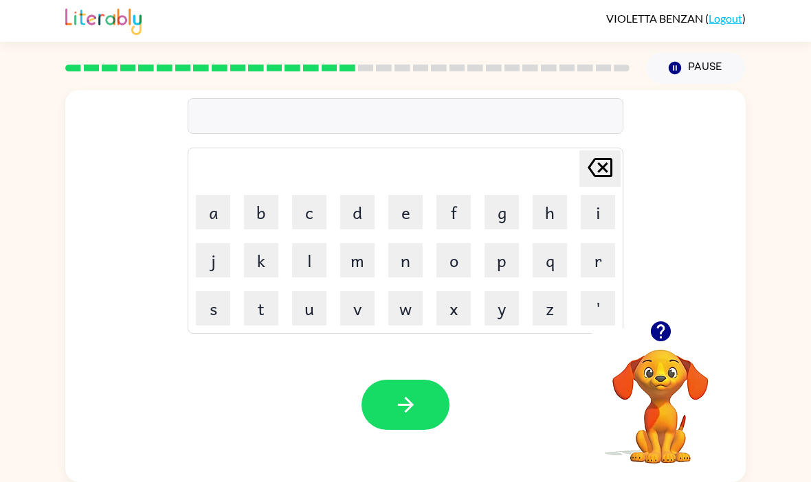
scroll to position [47, 0]
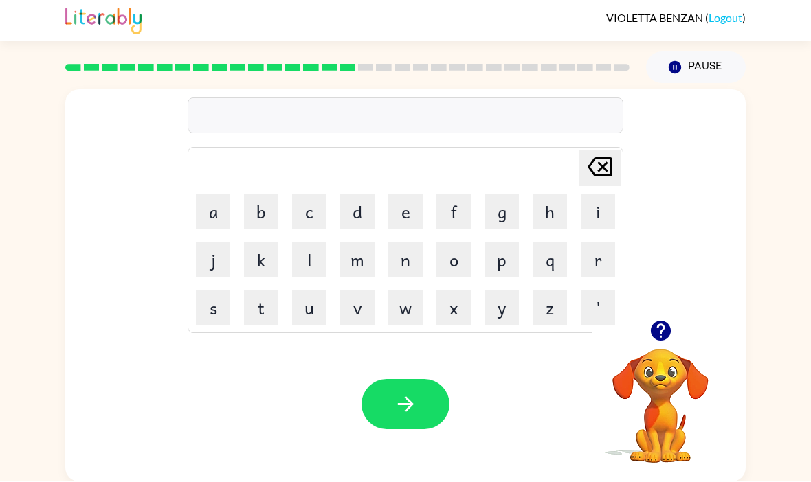
click at [654, 322] on icon "button" at bounding box center [660, 332] width 20 height 20
click at [656, 322] on icon "button" at bounding box center [660, 332] width 20 height 20
click at [430, 380] on button "button" at bounding box center [405, 405] width 88 height 50
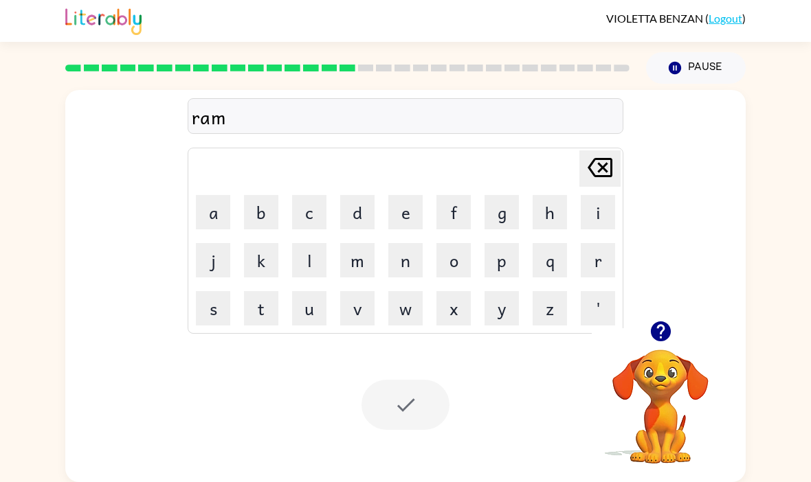
scroll to position [44, 0]
